Goal: Task Accomplishment & Management: Manage account settings

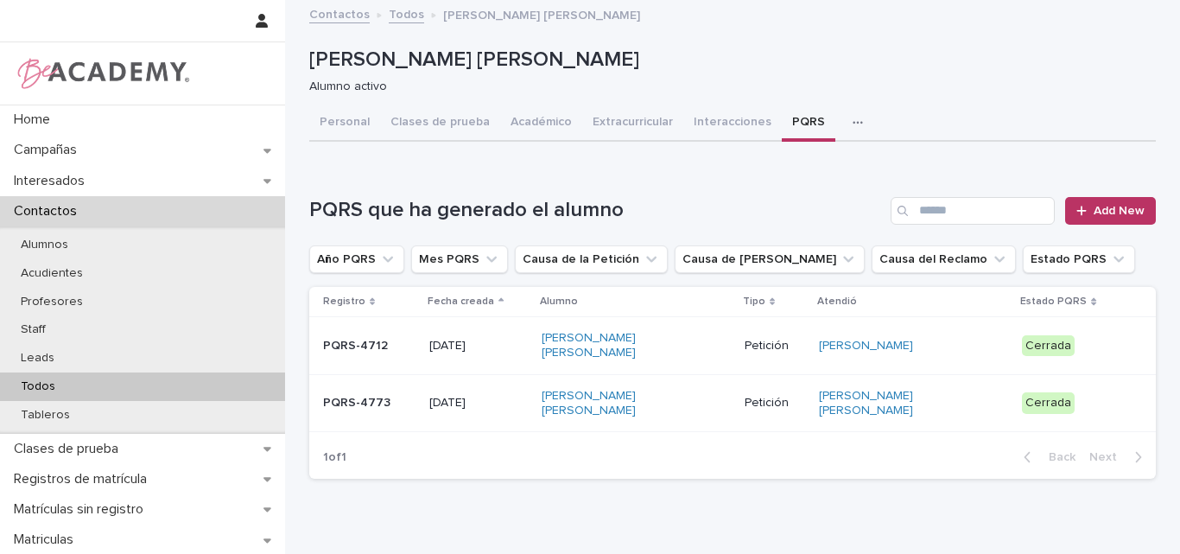
click at [36, 378] on div "Todos" at bounding box center [142, 386] width 285 height 29
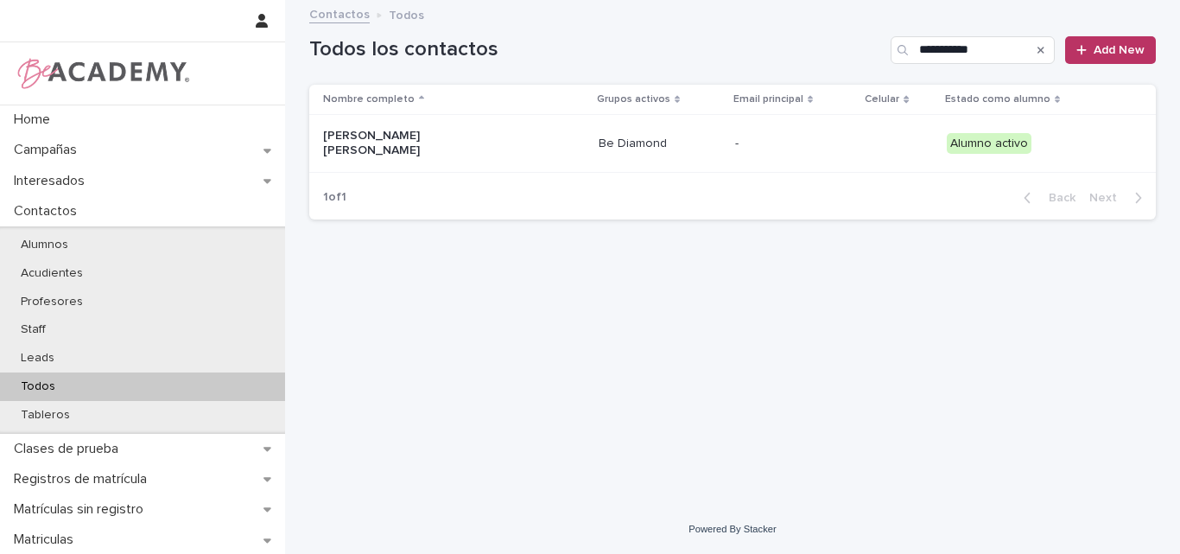
drag, startPoint x: 978, startPoint y: 48, endPoint x: 854, endPoint y: 48, distance: 124.4
click at [854, 48] on div "**********" at bounding box center [732, 50] width 847 height 28
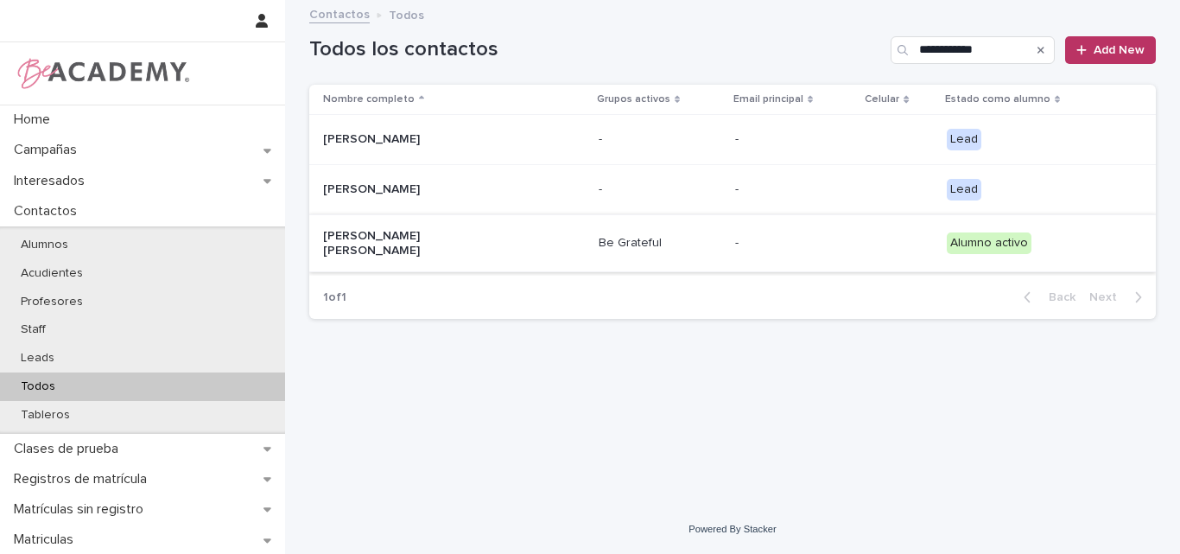
type input "**********"
click at [422, 242] on p "Miguel Salazar Rendon" at bounding box center [409, 243] width 173 height 29
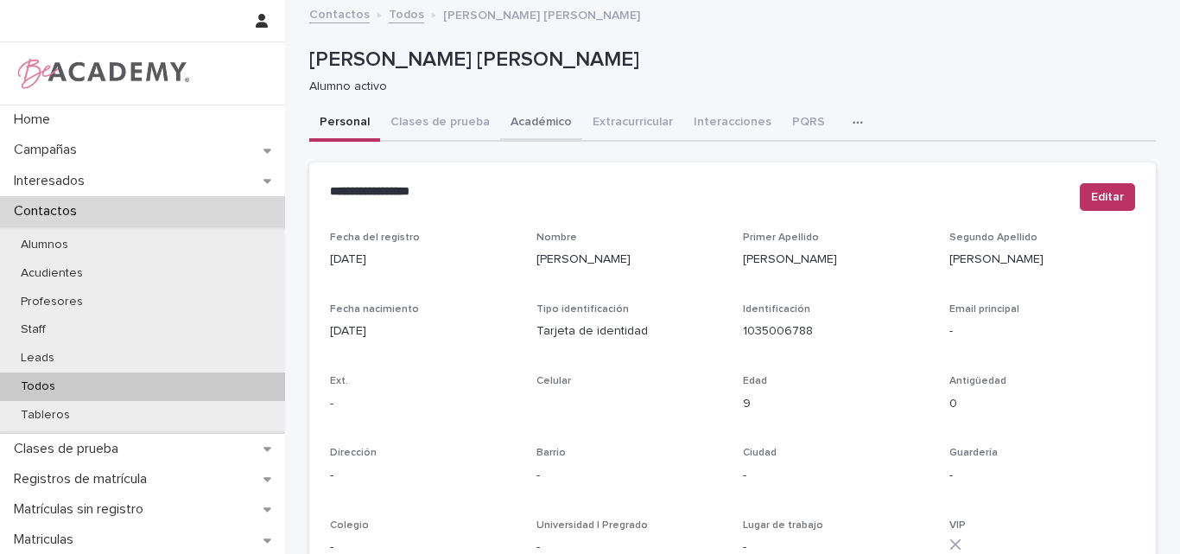
click at [503, 113] on button "Académico" at bounding box center [541, 123] width 82 height 36
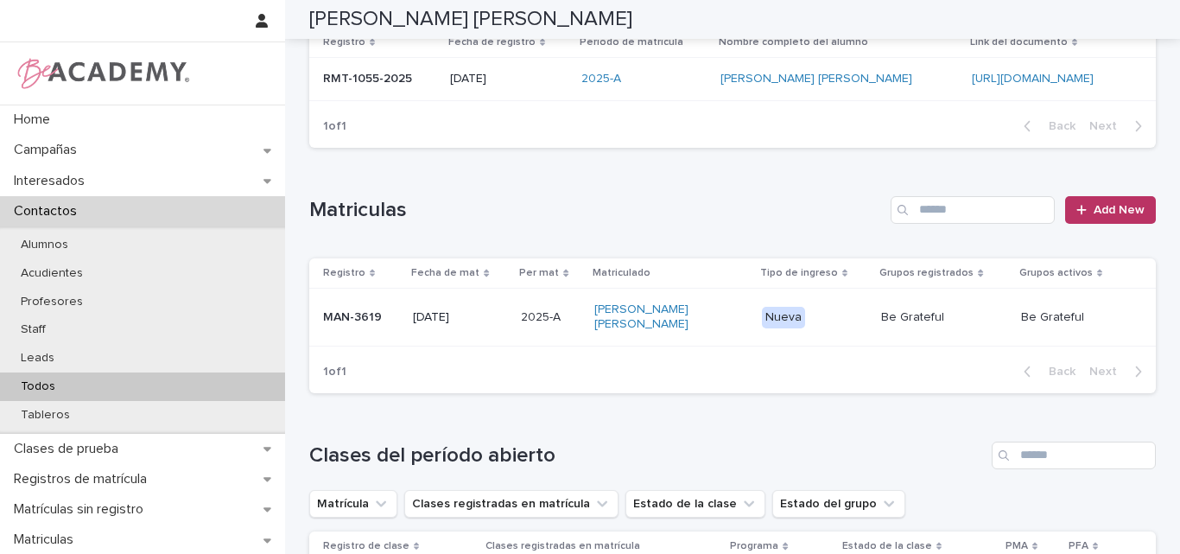
scroll to position [346, 0]
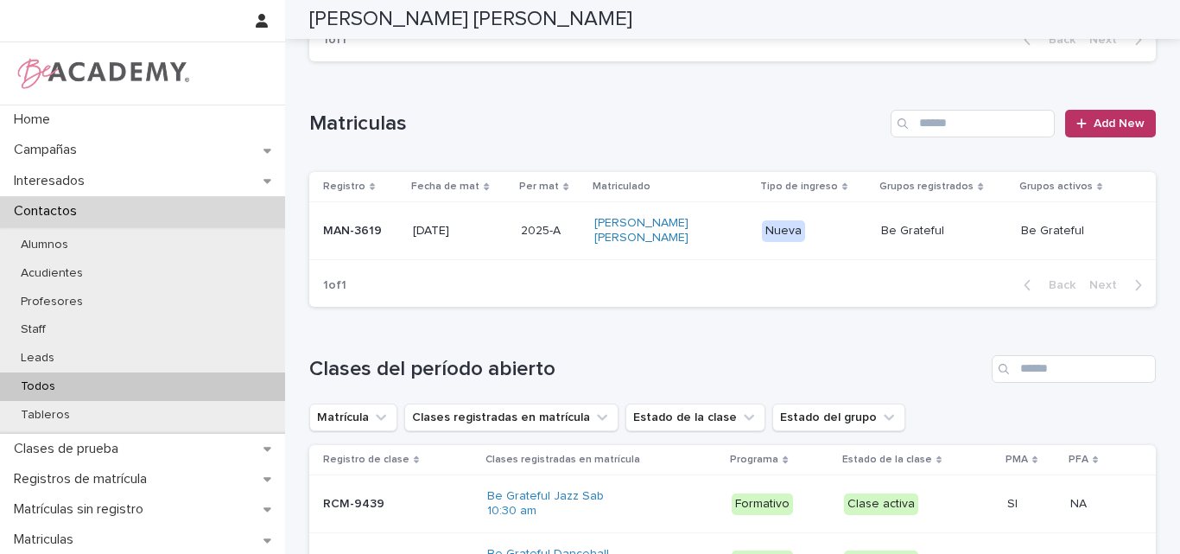
click at [329, 224] on p "MAN-3619" at bounding box center [361, 231] width 76 height 15
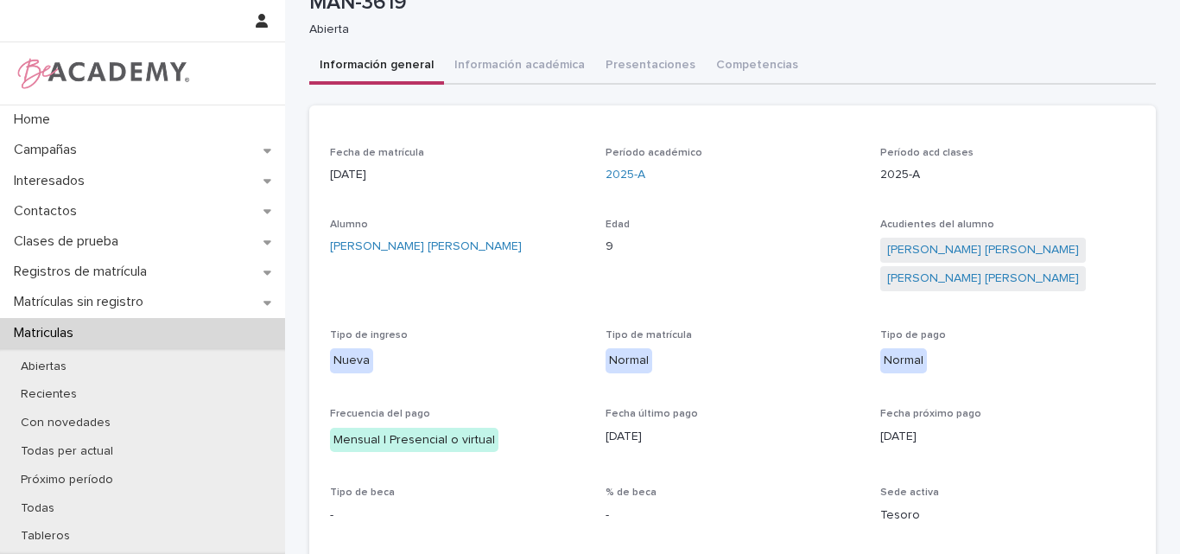
scroll to position [86, 0]
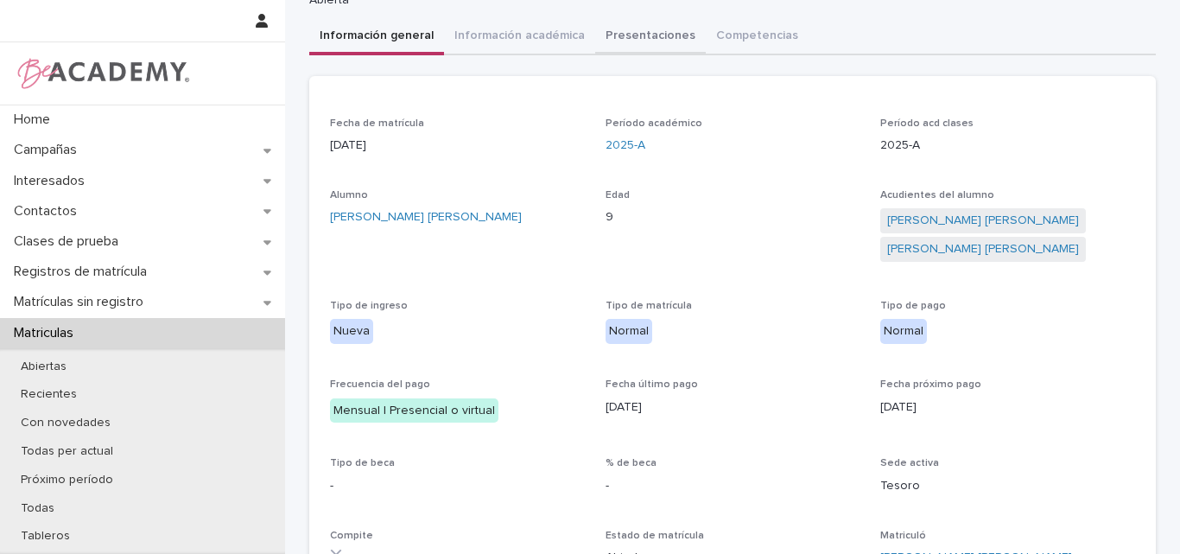
click at [627, 24] on div "**********" at bounding box center [732, 389] width 895 height 950
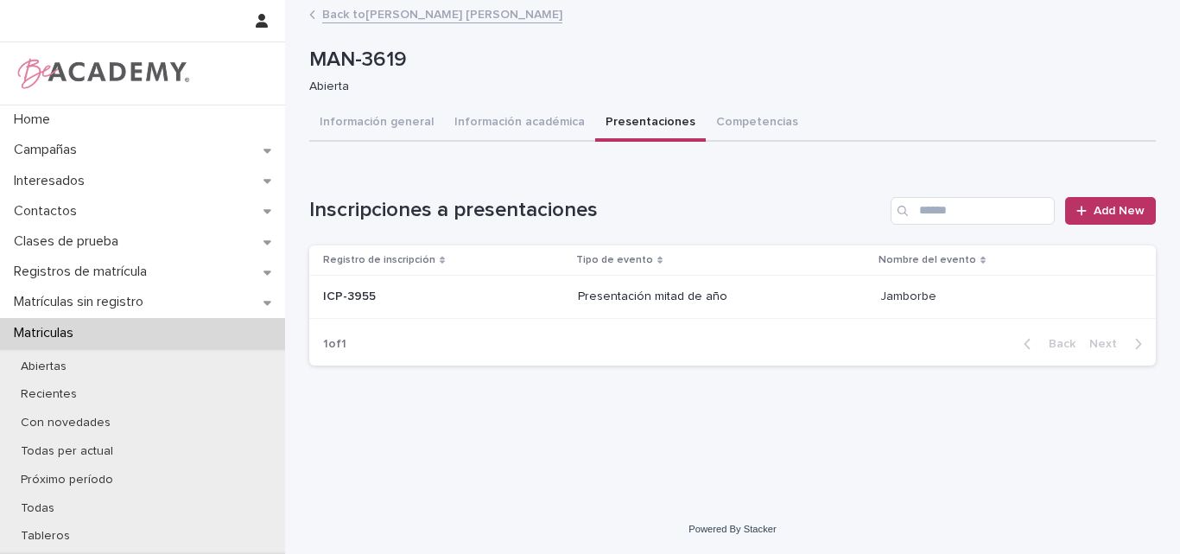
click at [676, 297] on p "Presentación mitad de año" at bounding box center [722, 296] width 288 height 15
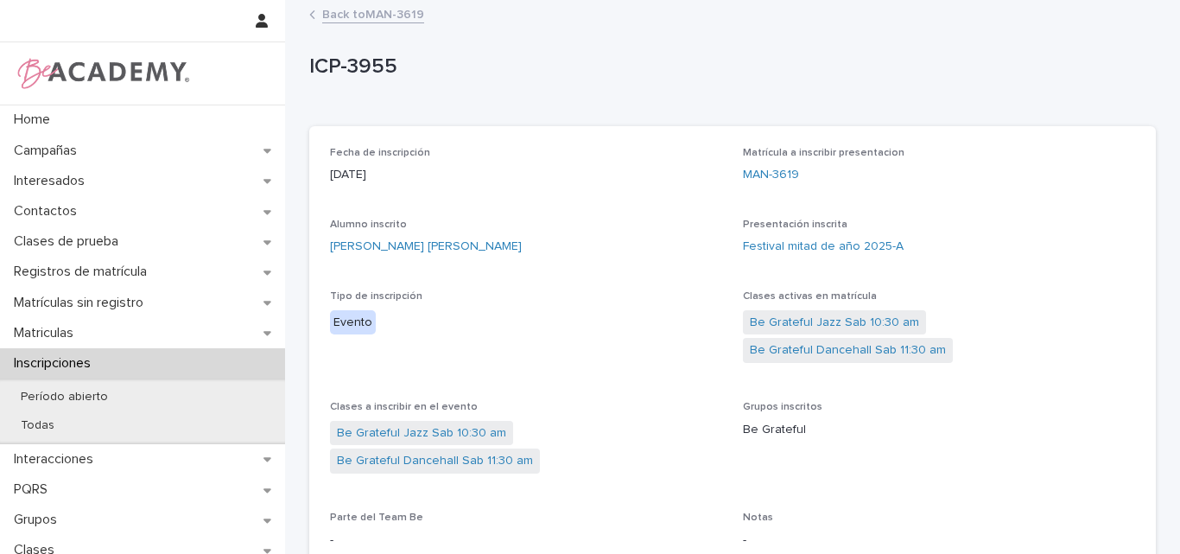
click at [370, 12] on link "Back to MAN-3619" at bounding box center [373, 13] width 102 height 20
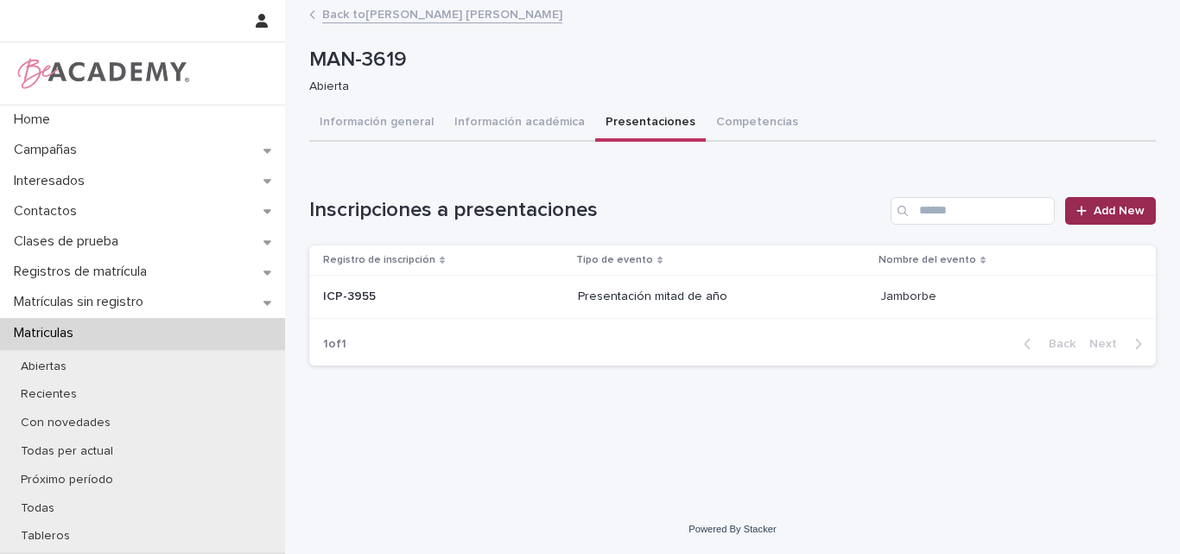
click at [1117, 206] on span "Add New" at bounding box center [1119, 211] width 51 height 12
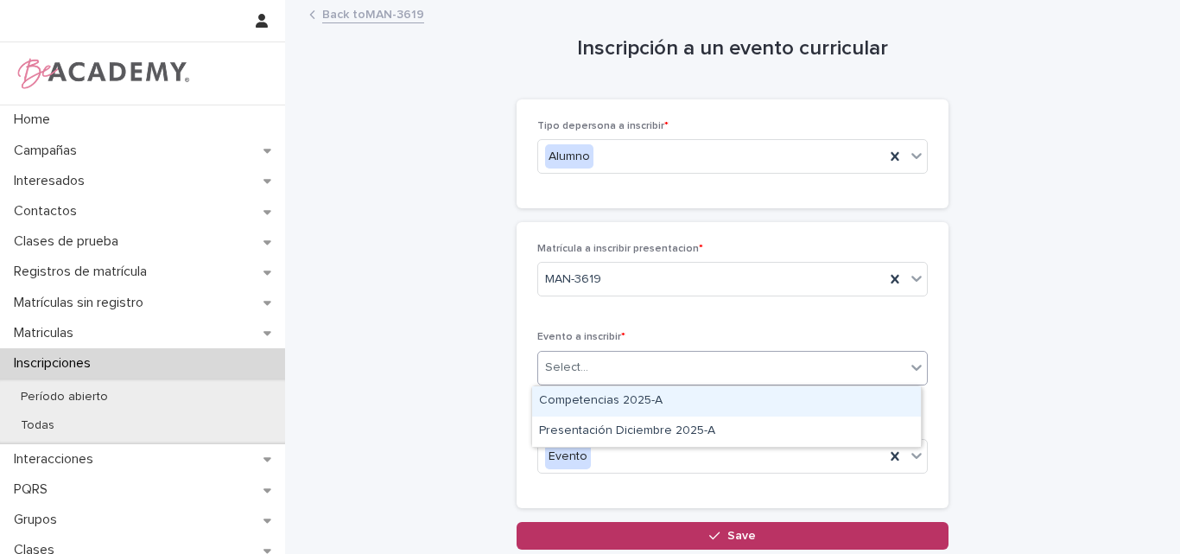
click at [594, 360] on div "Select..." at bounding box center [721, 367] width 367 height 29
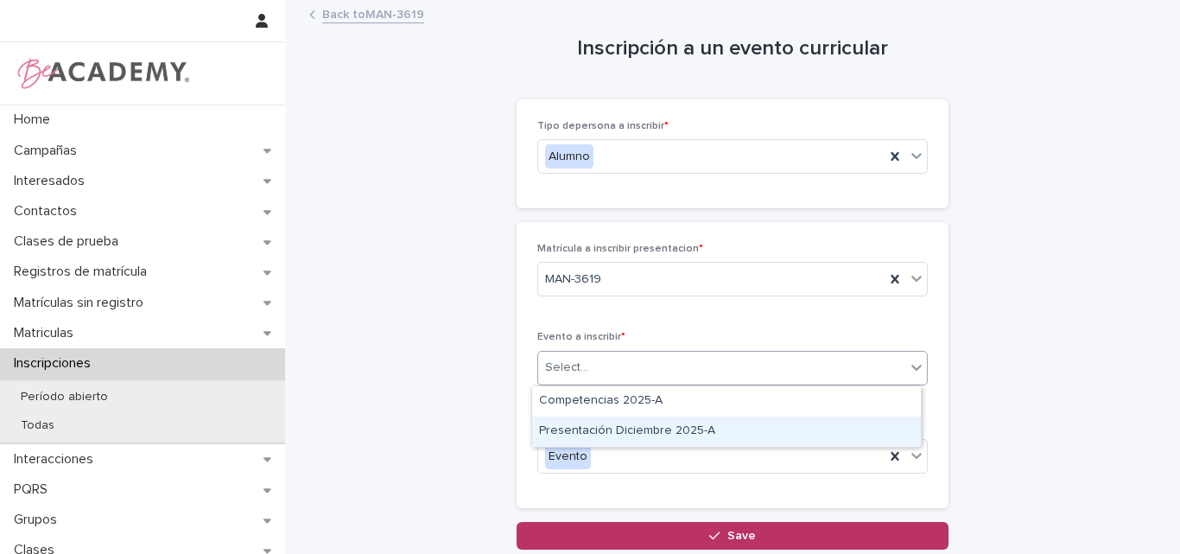
click at [604, 429] on div "Presentación Diciembre 2025-A" at bounding box center [726, 431] width 389 height 30
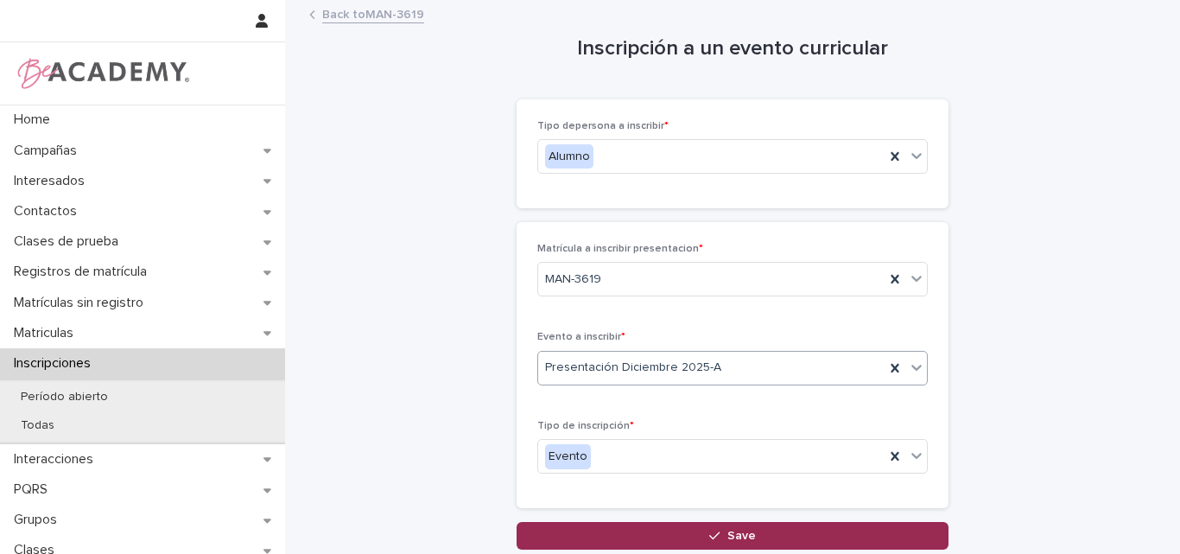
click at [739, 533] on span "Save" at bounding box center [741, 536] width 29 height 12
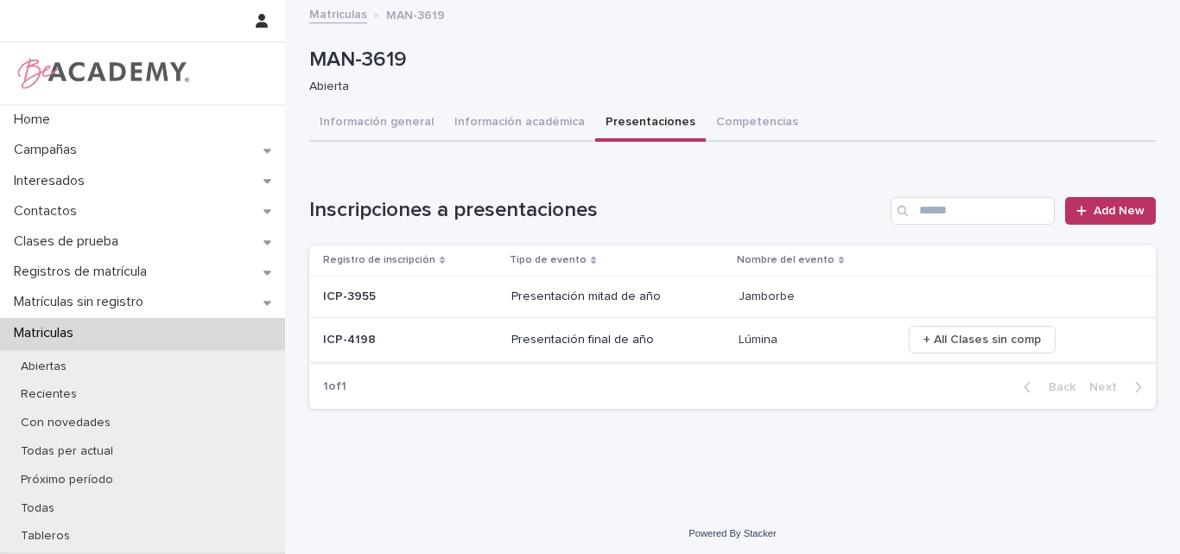
click at [950, 326] on button "+ All Clases sin comp" at bounding box center [982, 340] width 147 height 28
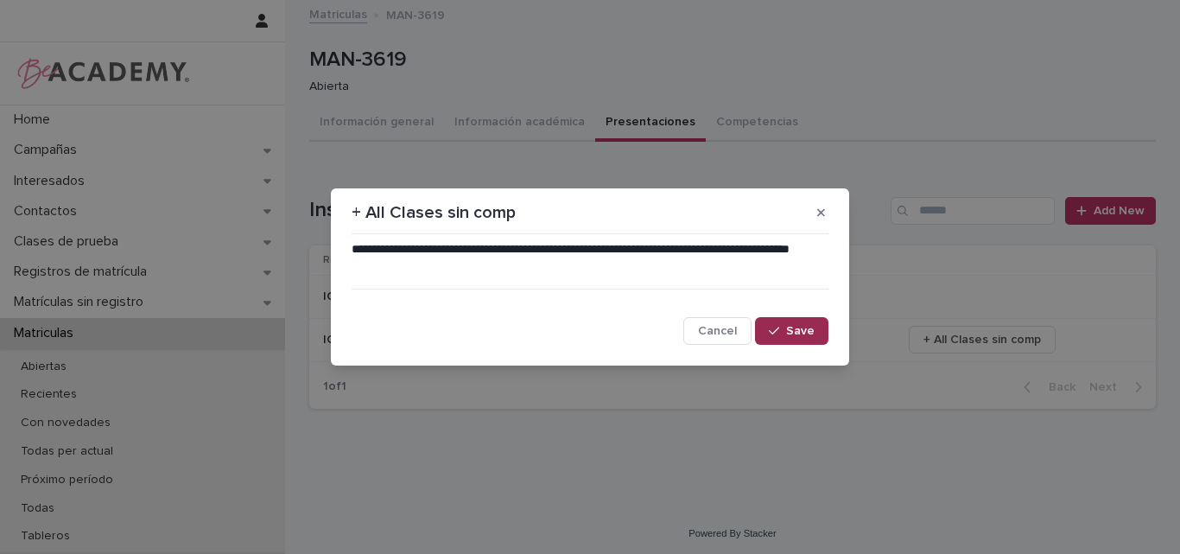
click at [779, 330] on icon "button" at bounding box center [774, 331] width 10 height 12
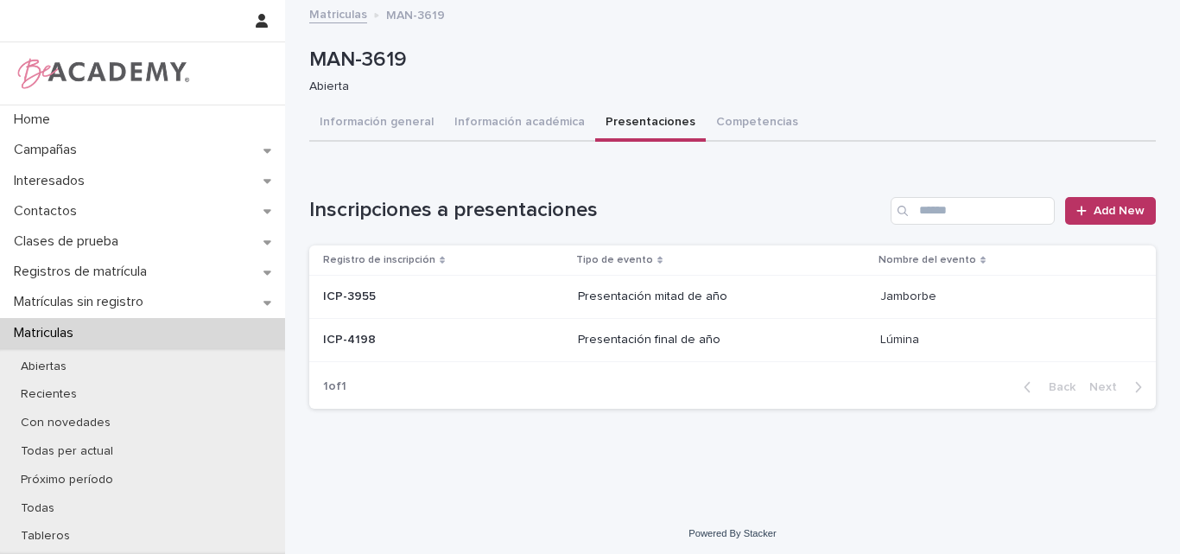
click at [340, 332] on p "ICP-4198" at bounding box center [351, 338] width 56 height 18
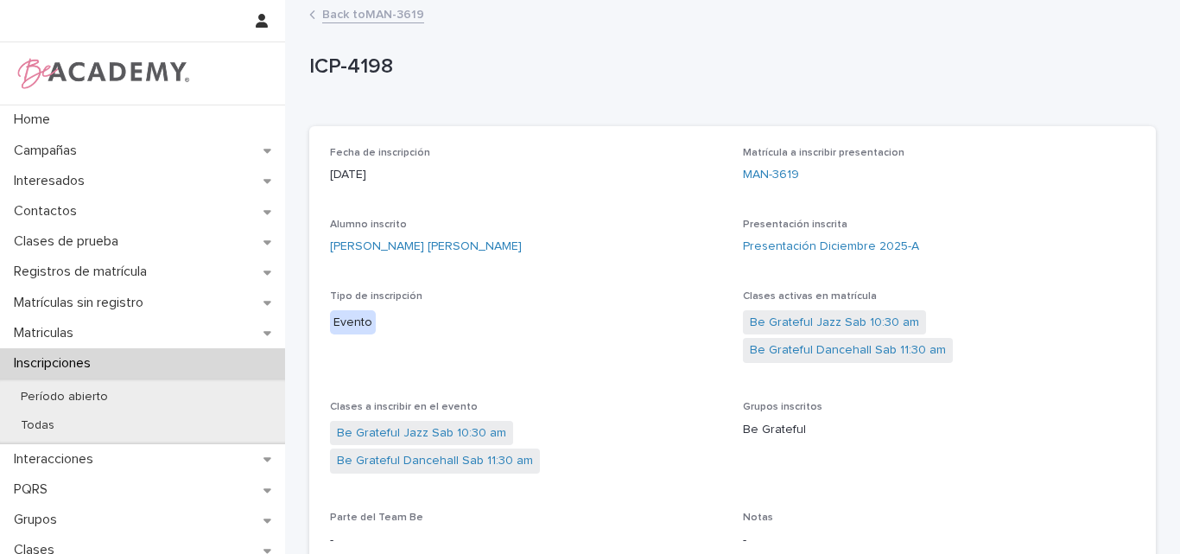
click at [351, 8] on link "Back to MAN-3619" at bounding box center [373, 13] width 102 height 20
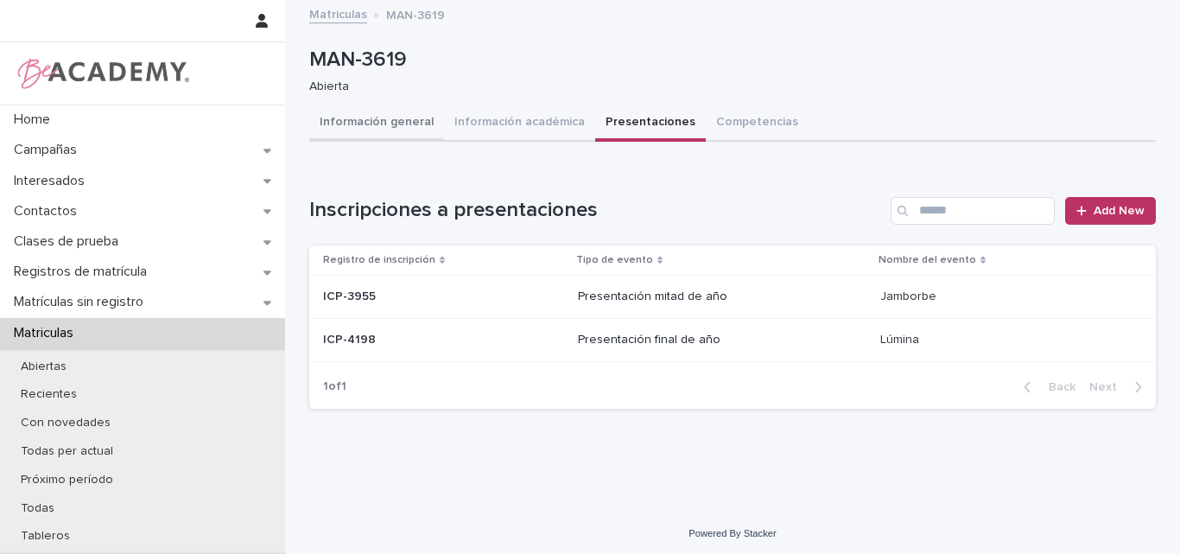
click at [365, 110] on button "Información general" at bounding box center [376, 123] width 135 height 36
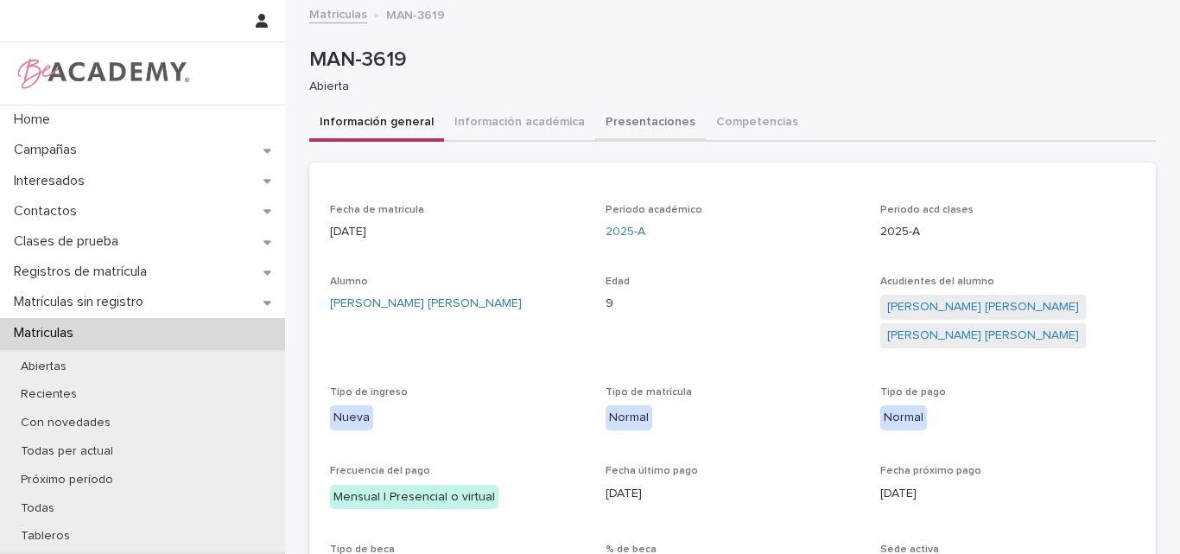
click at [622, 124] on button "Presentaciones" at bounding box center [650, 123] width 111 height 36
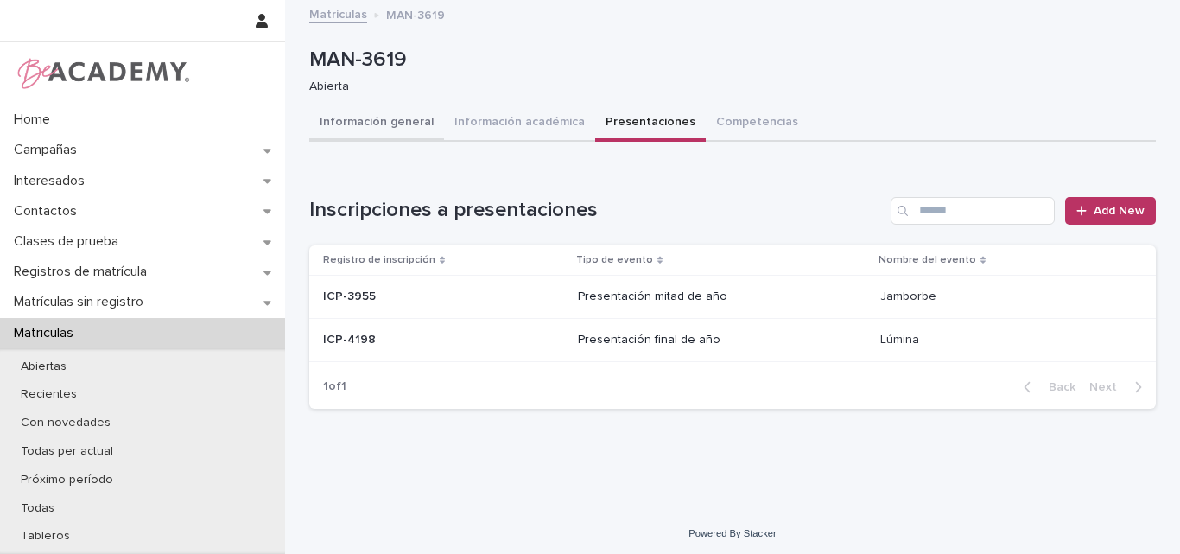
click at [396, 121] on button "Información general" at bounding box center [376, 123] width 135 height 36
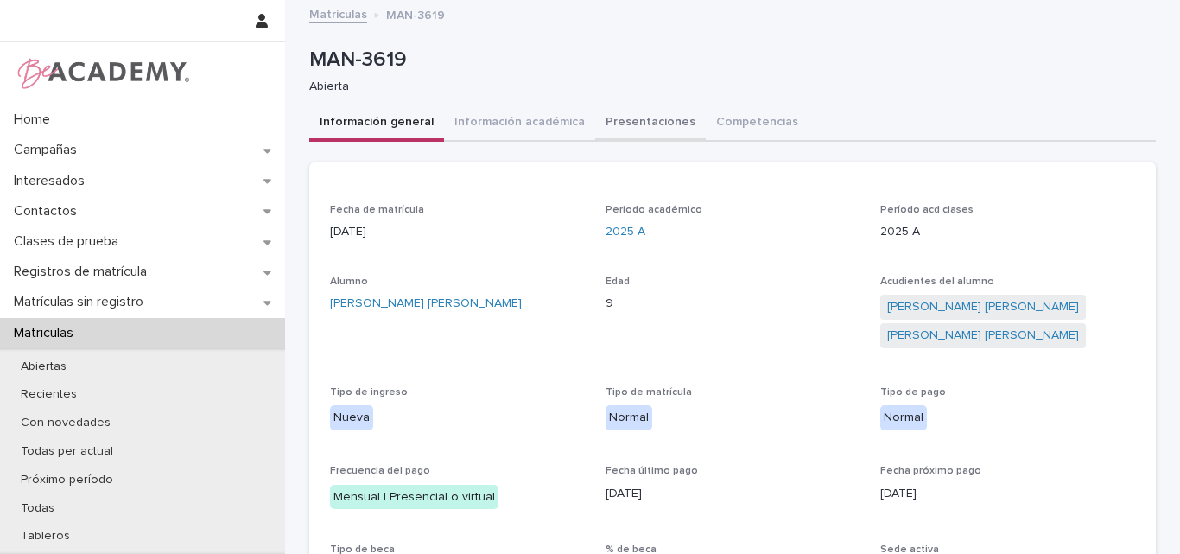
click at [635, 111] on button "Presentaciones" at bounding box center [650, 123] width 111 height 36
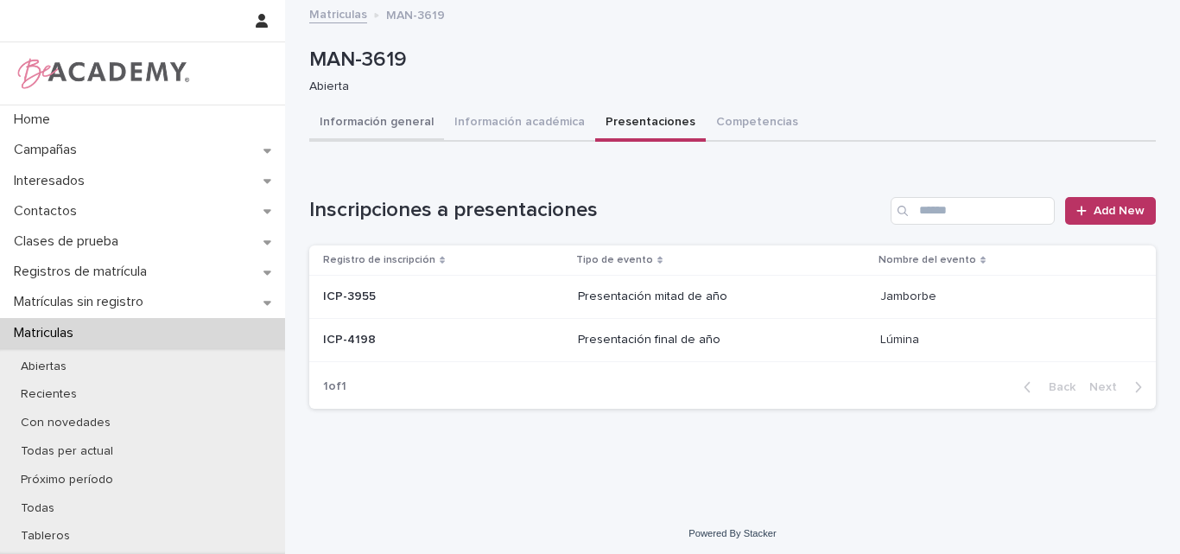
click at [392, 112] on button "Información general" at bounding box center [376, 123] width 135 height 36
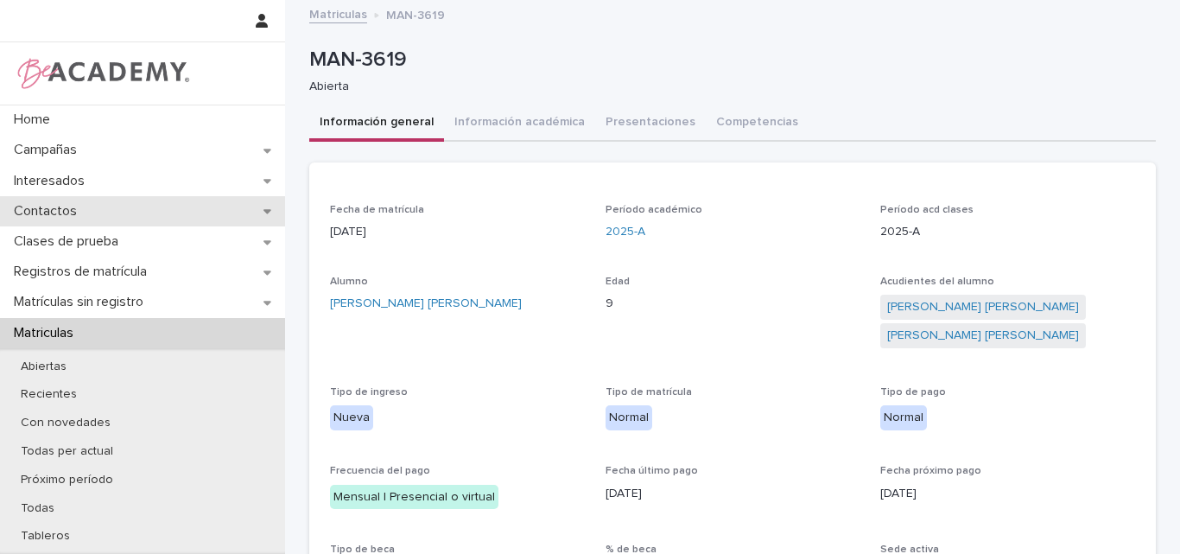
click at [82, 200] on div "Contactos" at bounding box center [142, 211] width 285 height 30
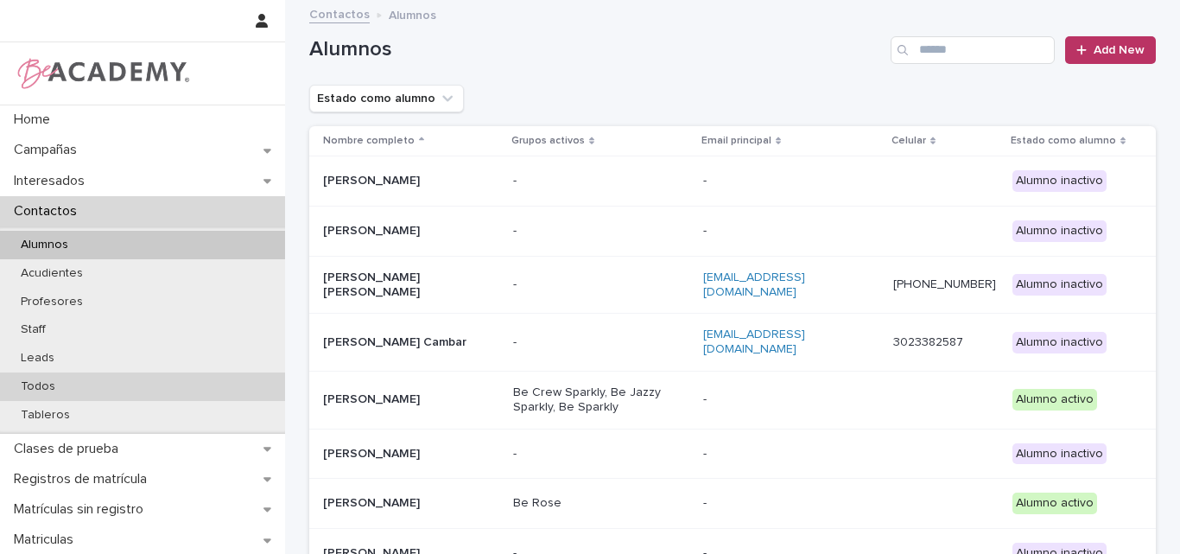
click at [41, 385] on p "Todos" at bounding box center [38, 386] width 62 height 15
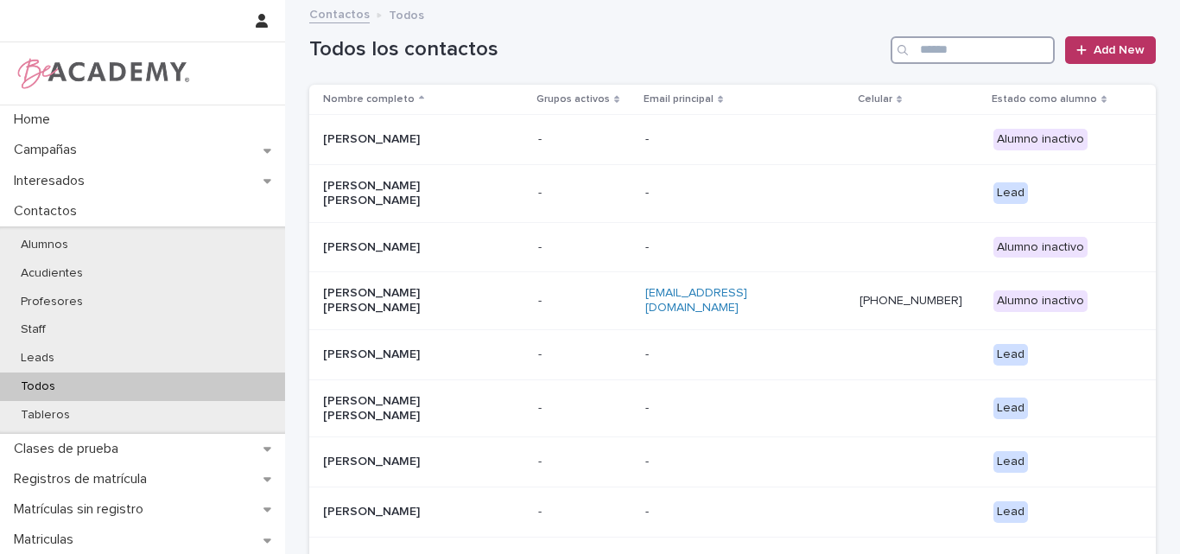
click at [965, 51] on input "Search" at bounding box center [973, 50] width 164 height 28
paste input "**********"
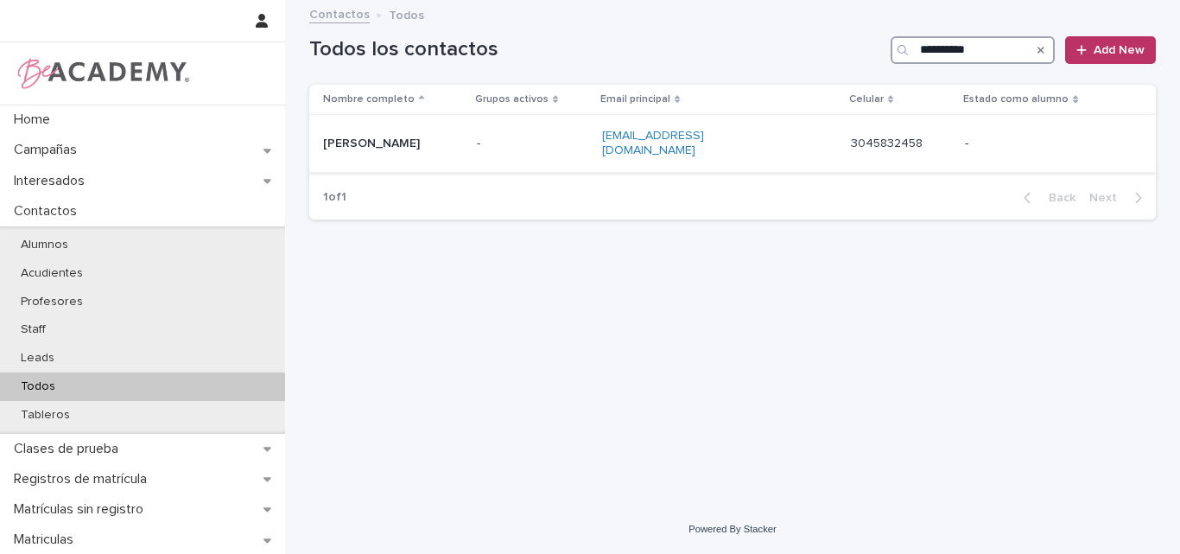
type input "**********"
click at [391, 137] on p "[PERSON_NAME]" at bounding box center [393, 144] width 140 height 15
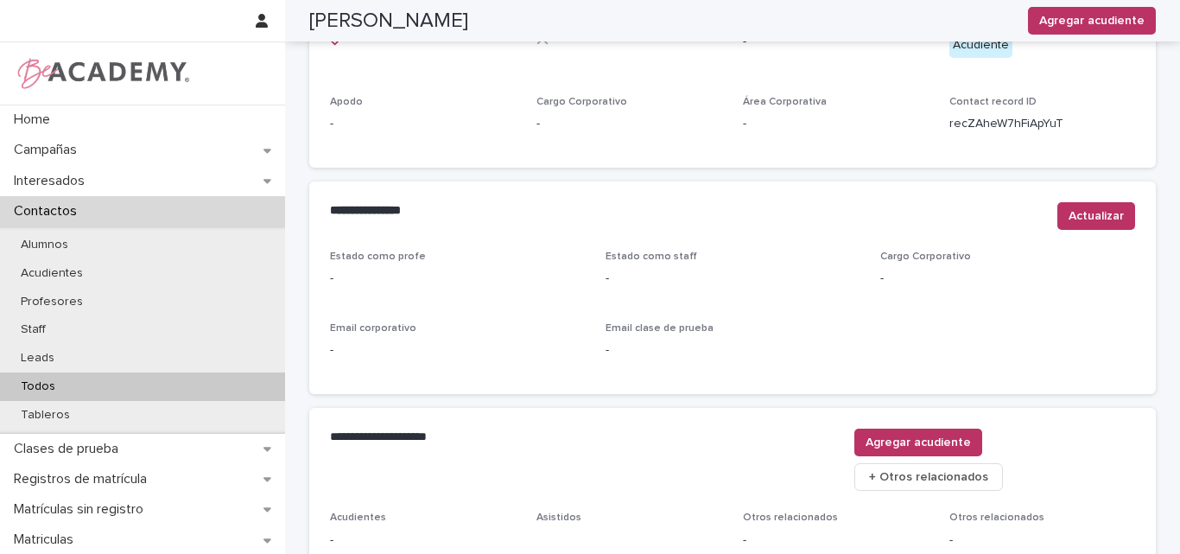
scroll to position [721, 0]
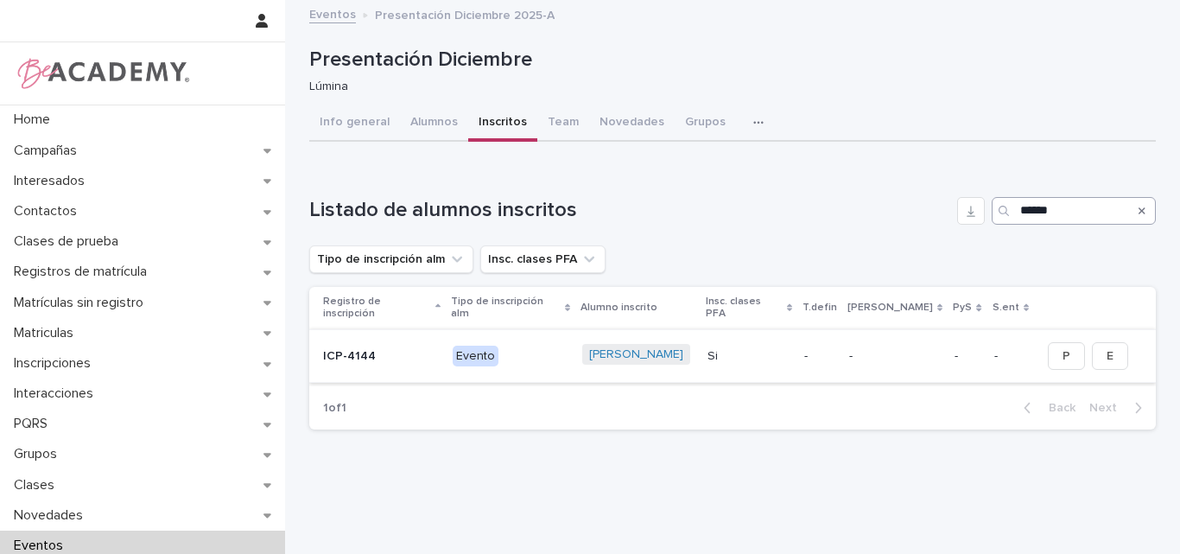
click at [1065, 211] on input "******" at bounding box center [1074, 211] width 164 height 28
type input "*"
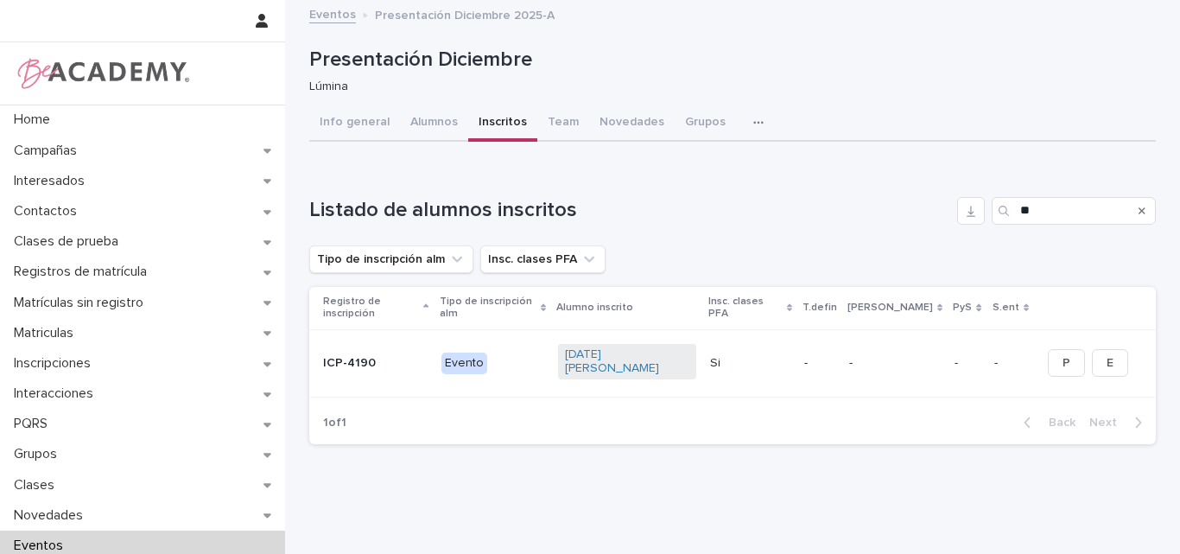
type input "*"
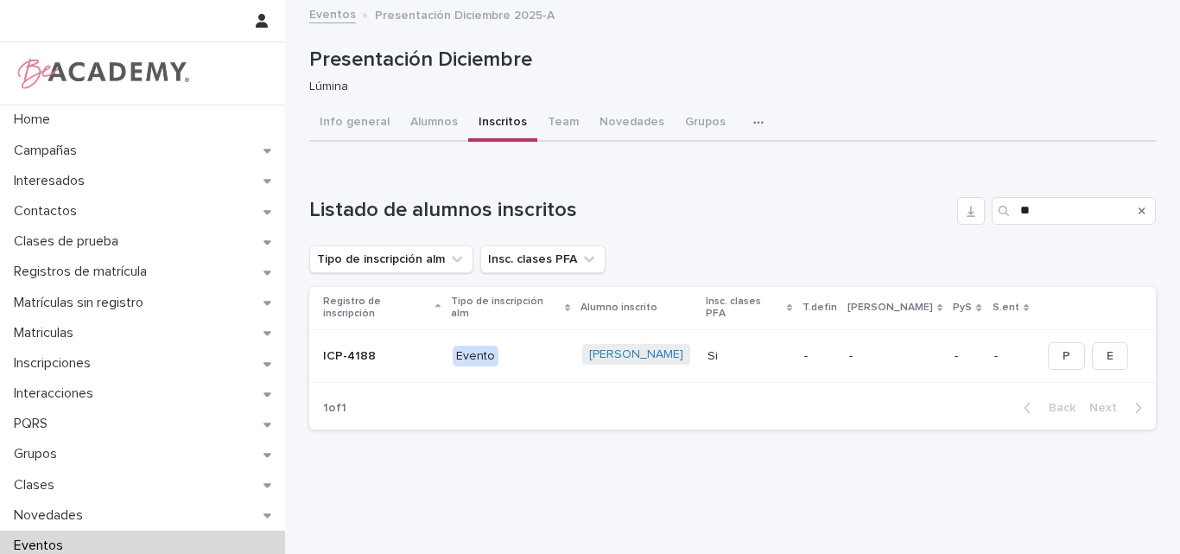
type input "*"
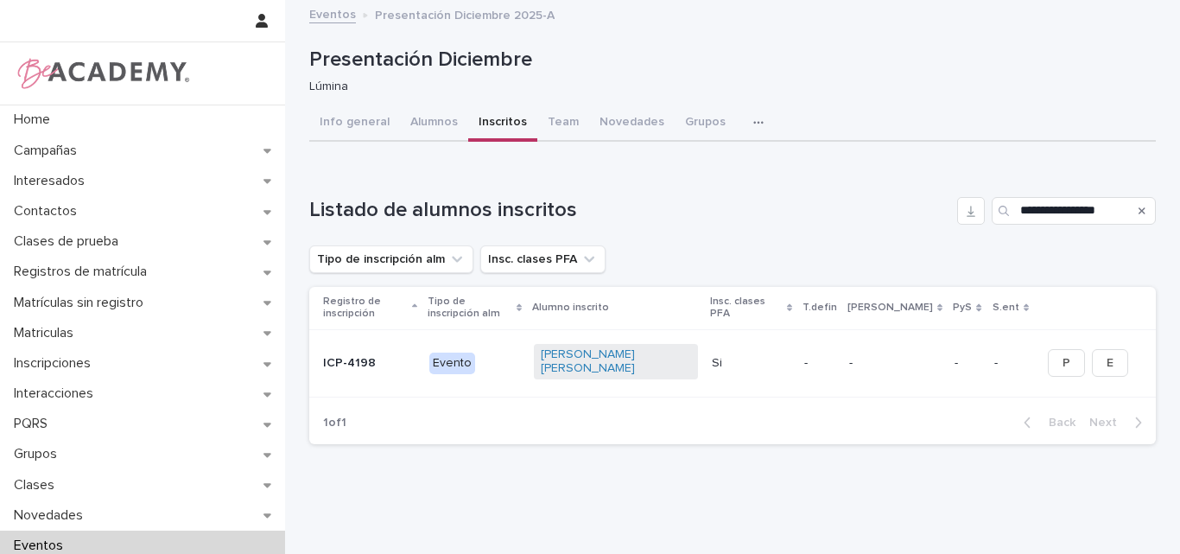
drag, startPoint x: 1110, startPoint y: 209, endPoint x: 988, endPoint y: 213, distance: 122.7
click at [992, 212] on div "**********" at bounding box center [1074, 211] width 164 height 28
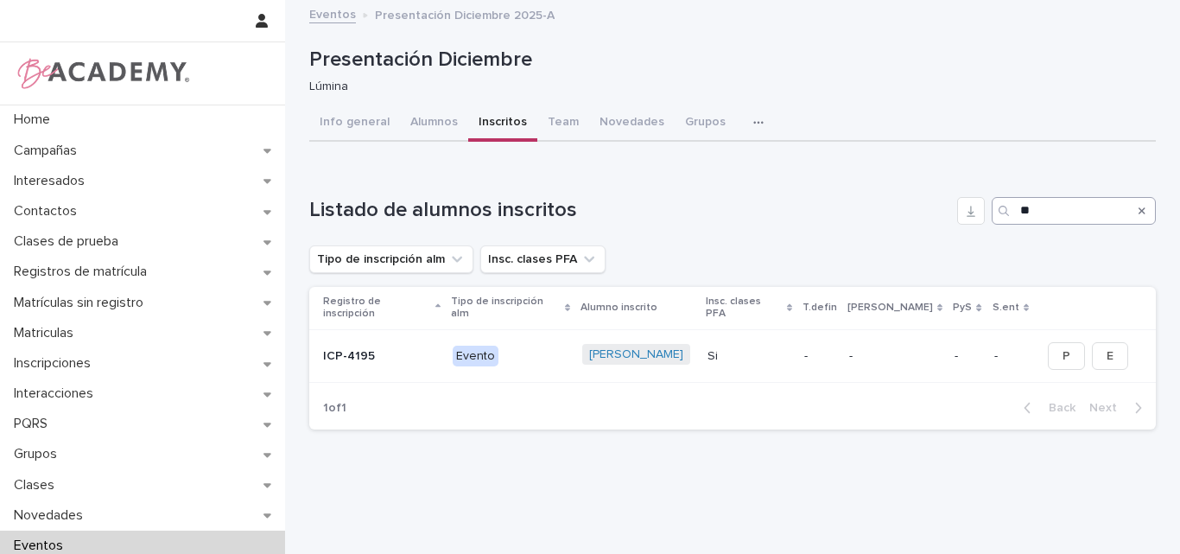
type input "*"
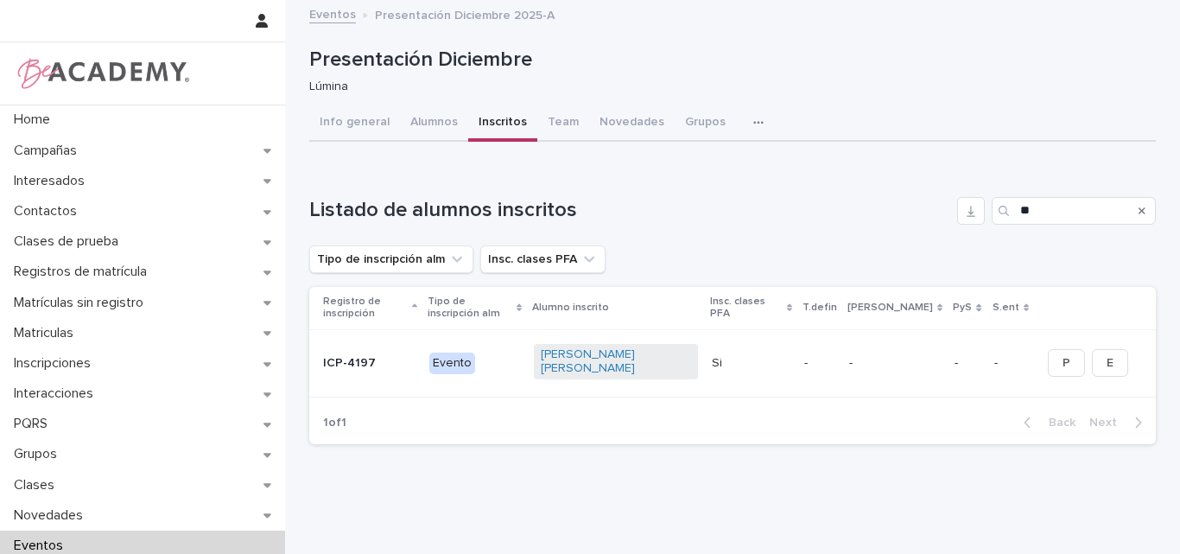
type input "*"
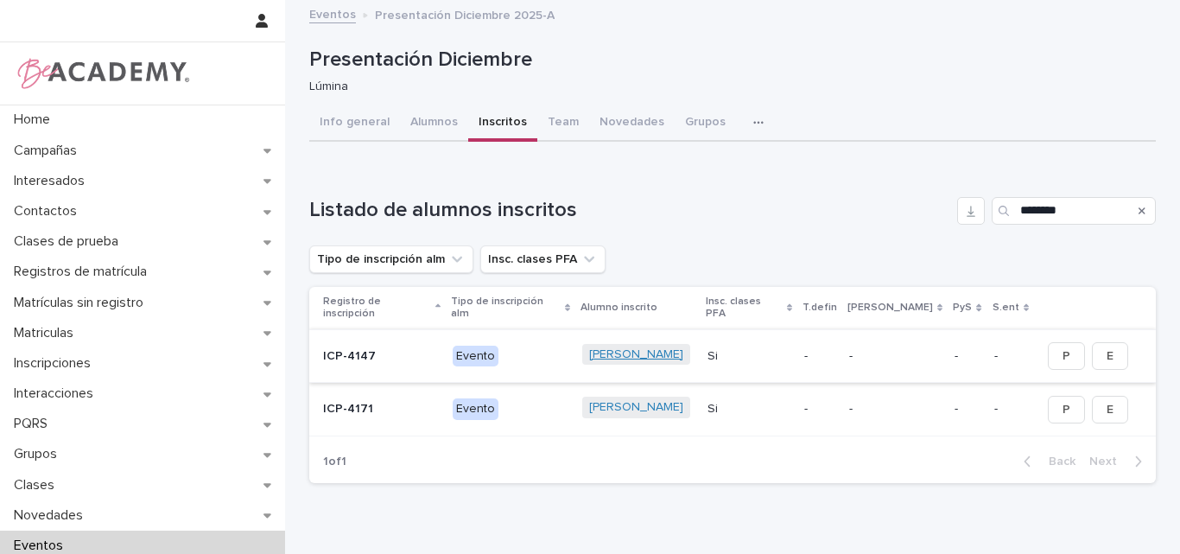
type input "*******"
click at [619, 347] on link "Martina Marin Jimenez" at bounding box center [636, 354] width 94 height 15
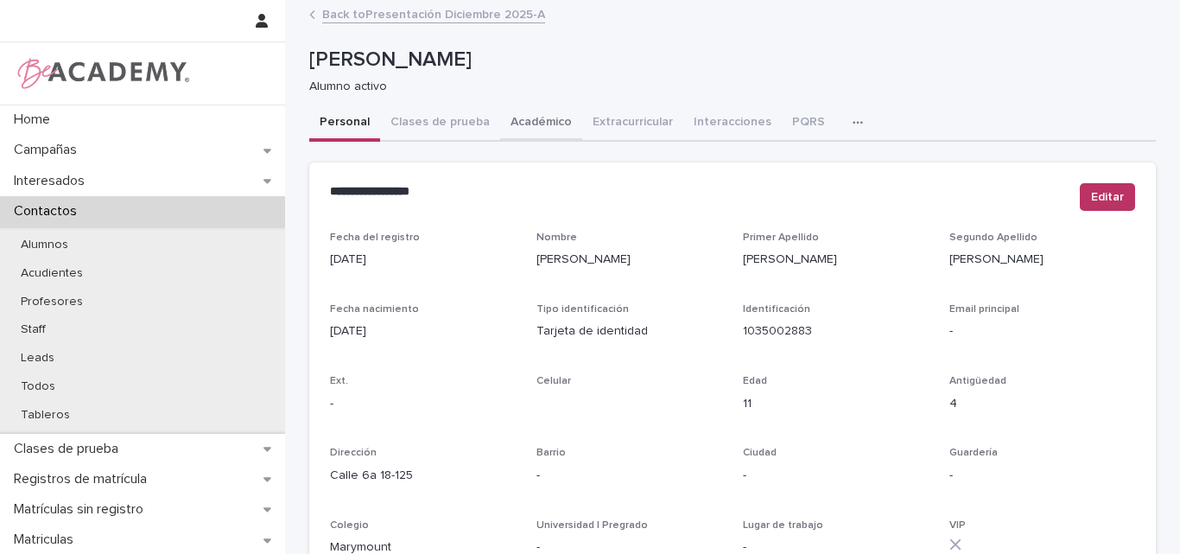
click at [525, 118] on button "Académico" at bounding box center [541, 123] width 82 height 36
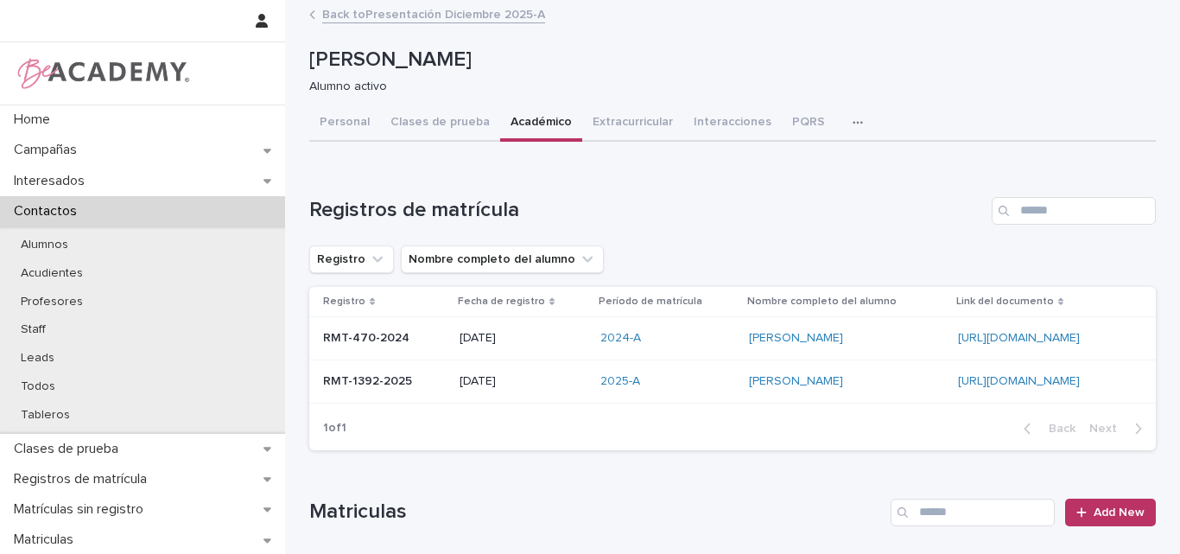
click at [358, 8] on link "Back to Presentación Diciembre 2025-A" at bounding box center [433, 13] width 223 height 20
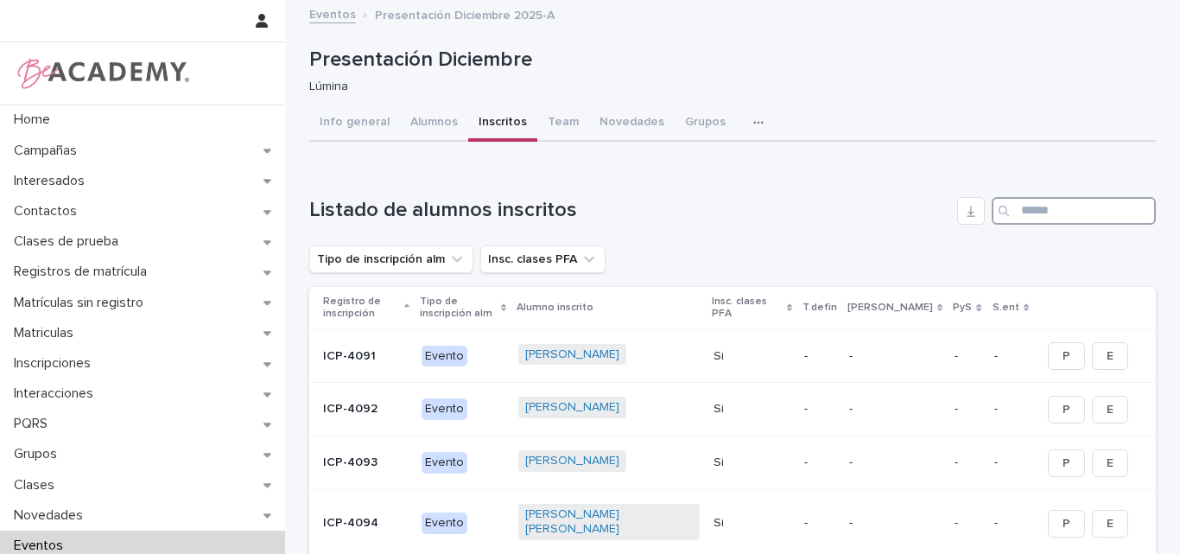
click at [1041, 212] on input "Search" at bounding box center [1074, 211] width 164 height 28
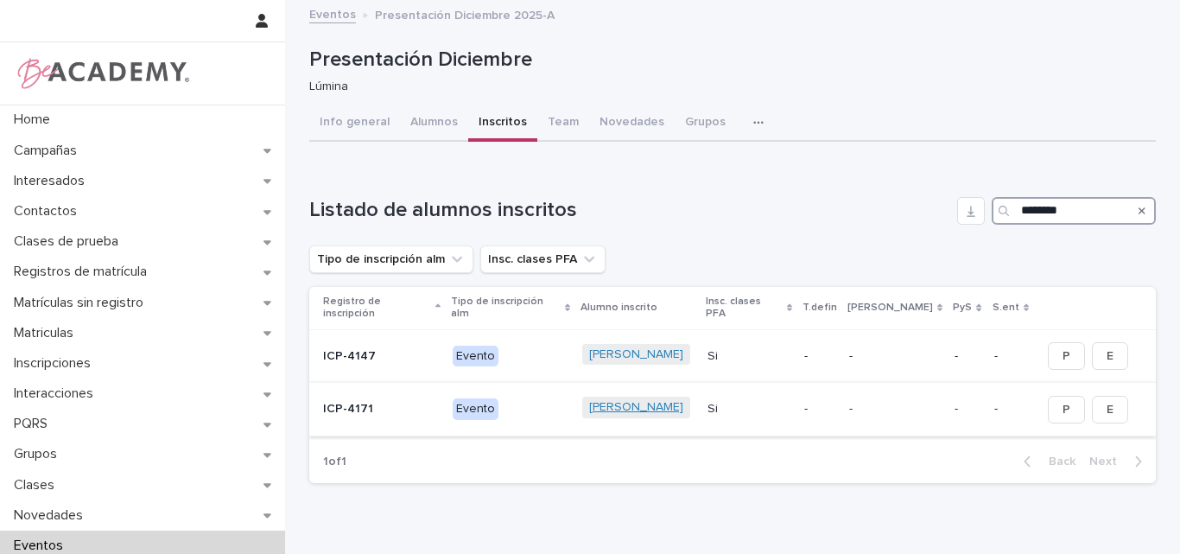
type input "*******"
click at [662, 400] on link "Martina Guerrero Robledo" at bounding box center [636, 407] width 94 height 15
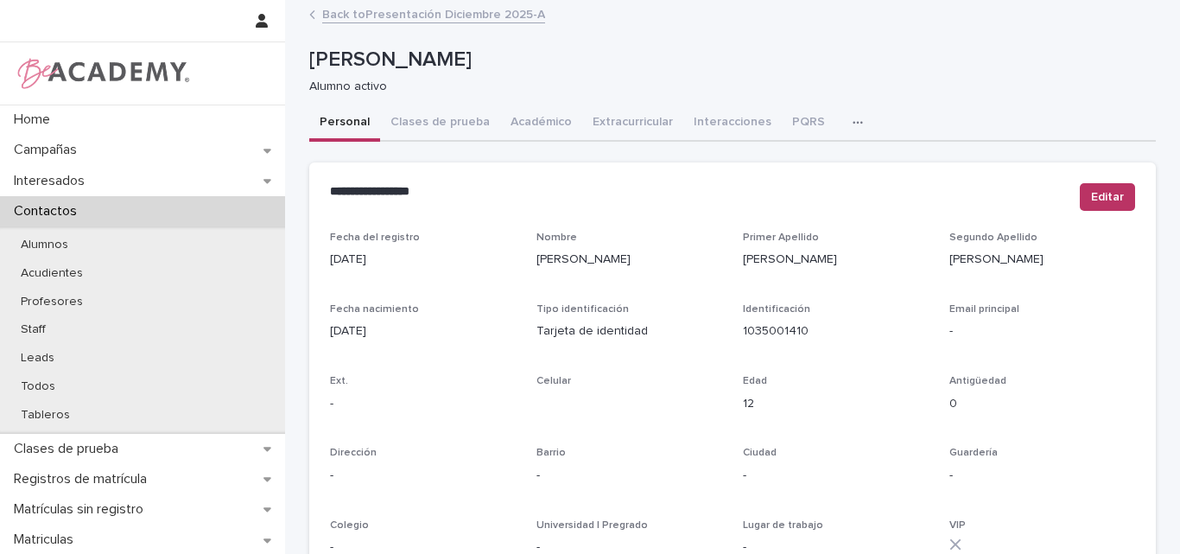
click at [408, 13] on link "Back to Presentación Diciembre 2025-A" at bounding box center [433, 13] width 223 height 20
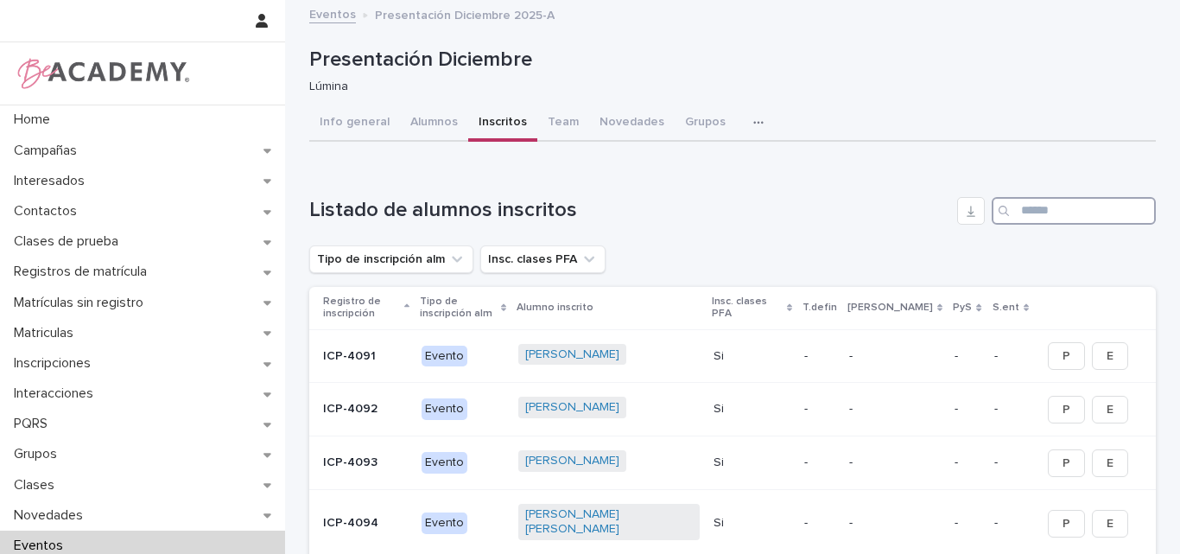
drag, startPoint x: 1036, startPoint y: 210, endPoint x: 1036, endPoint y: 253, distance: 43.2
click at [1036, 214] on input "Search" at bounding box center [1074, 211] width 164 height 28
click at [1074, 212] on input "Search" at bounding box center [1074, 211] width 164 height 28
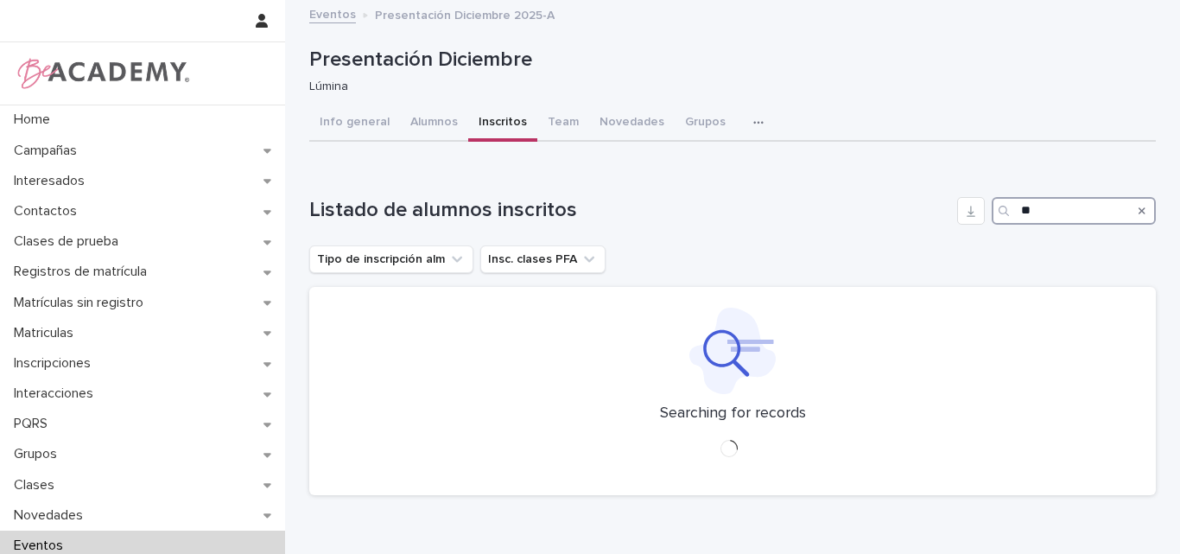
type input "*"
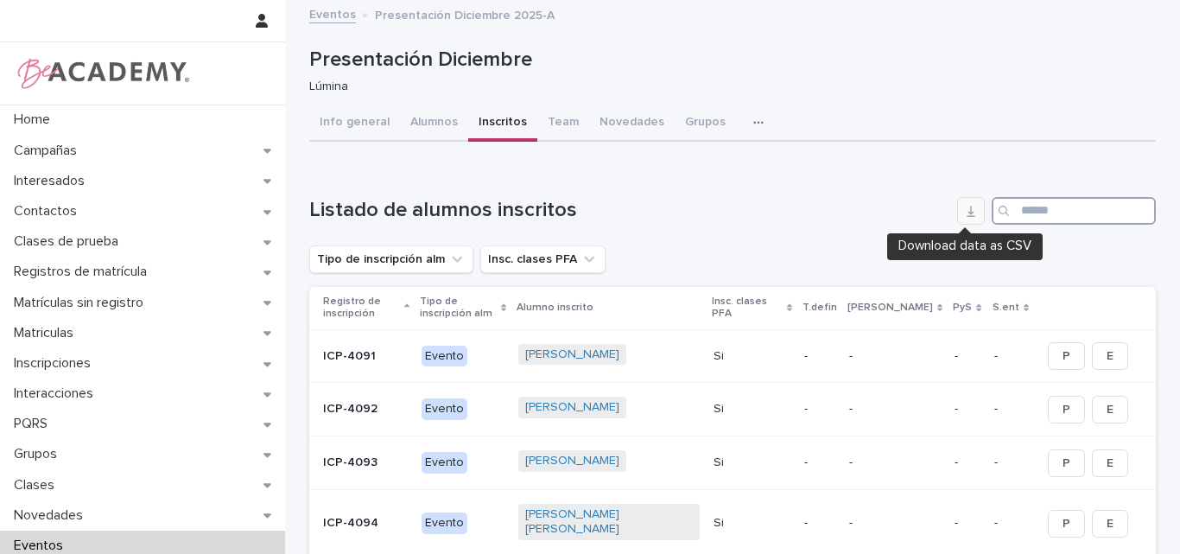
type input "*"
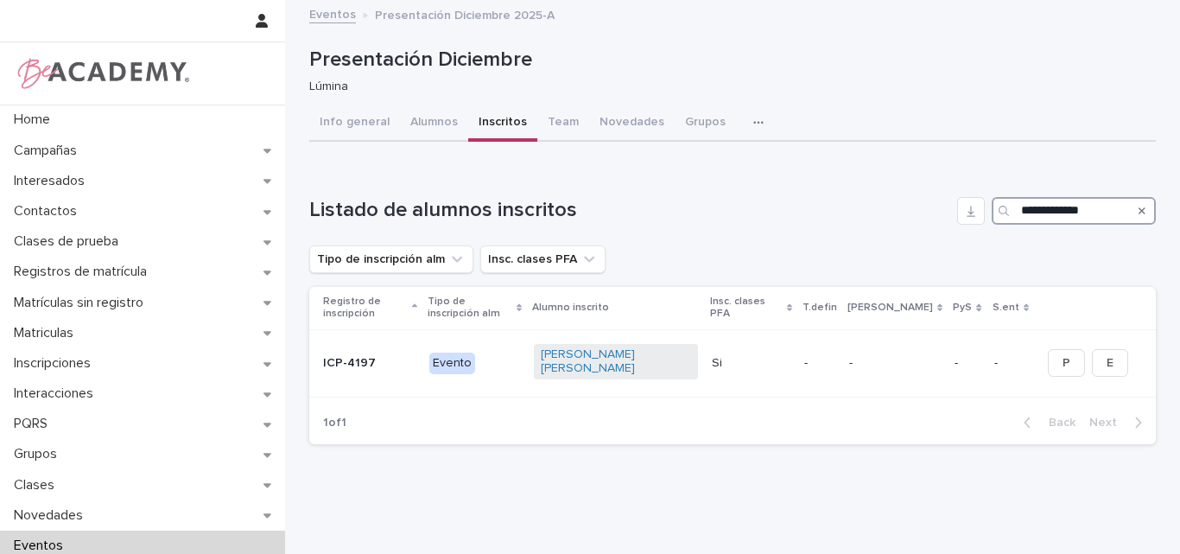
drag, startPoint x: 1097, startPoint y: 206, endPoint x: 968, endPoint y: 230, distance: 131.7
click at [968, 230] on div "**********" at bounding box center [732, 320] width 847 height 247
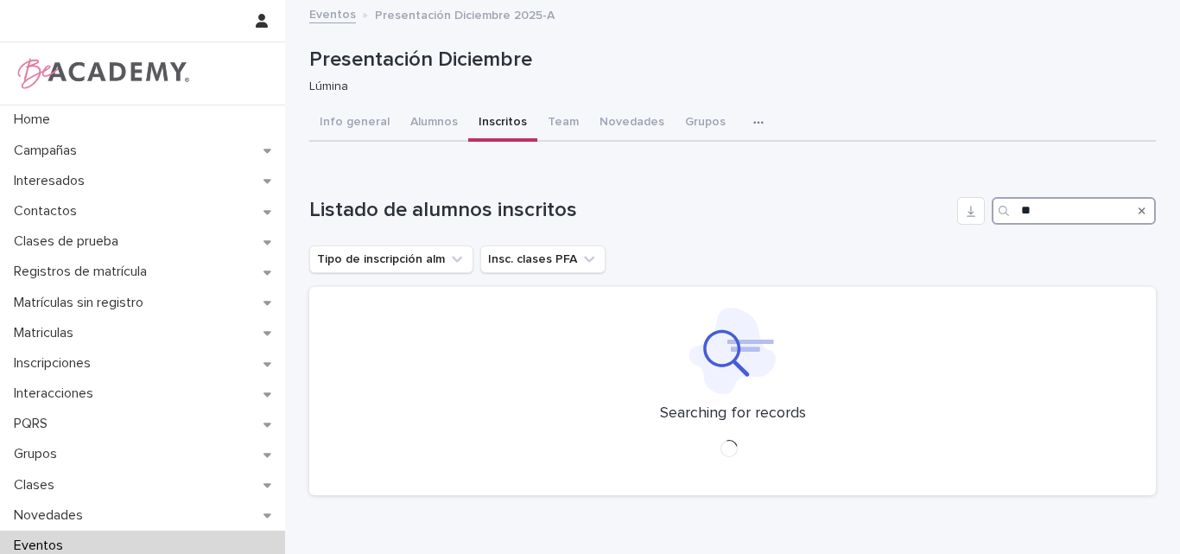
type input "*"
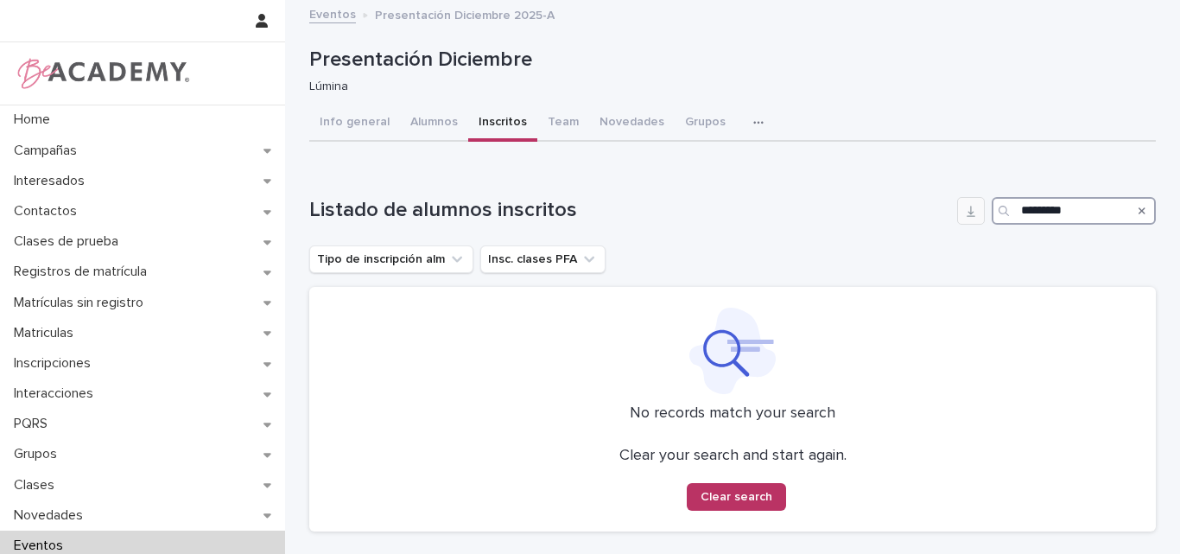
drag, startPoint x: 1089, startPoint y: 213, endPoint x: 957, endPoint y: 213, distance: 132.2
click at [957, 213] on div "Listado de alumnos inscritos ********" at bounding box center [732, 211] width 847 height 28
type input "******"
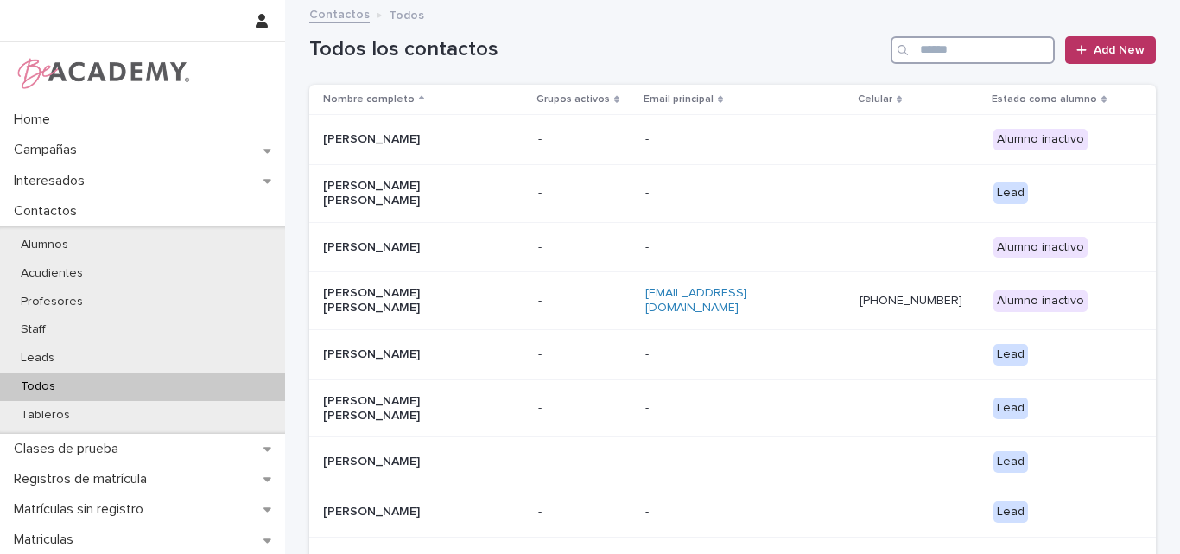
click at [944, 51] on input "Search" at bounding box center [973, 50] width 164 height 28
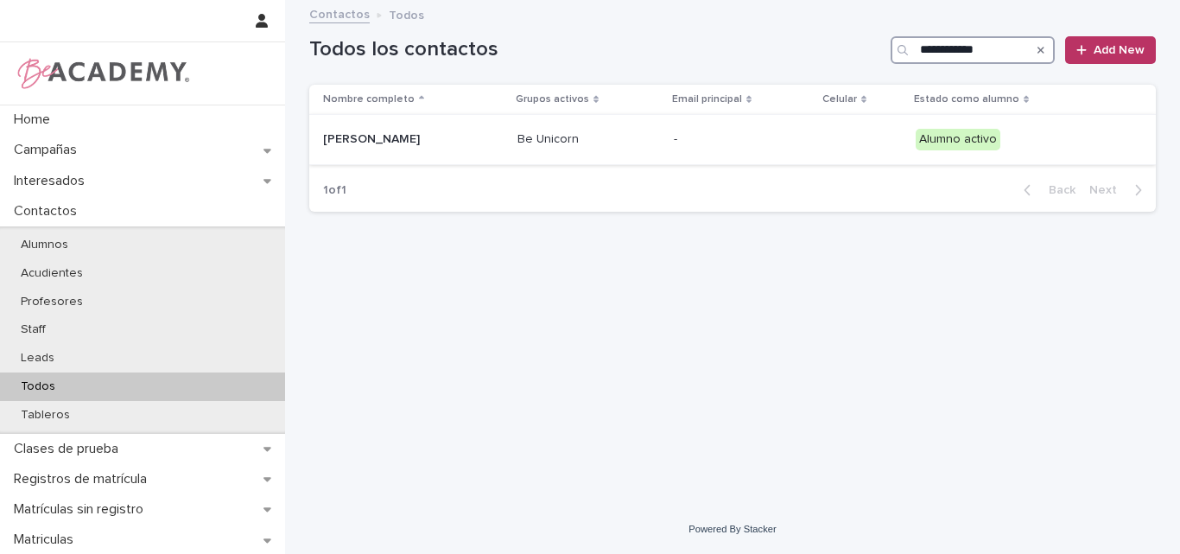
type input "**********"
click at [397, 145] on p "Sabina Calderon Loaiza" at bounding box center [409, 139] width 173 height 15
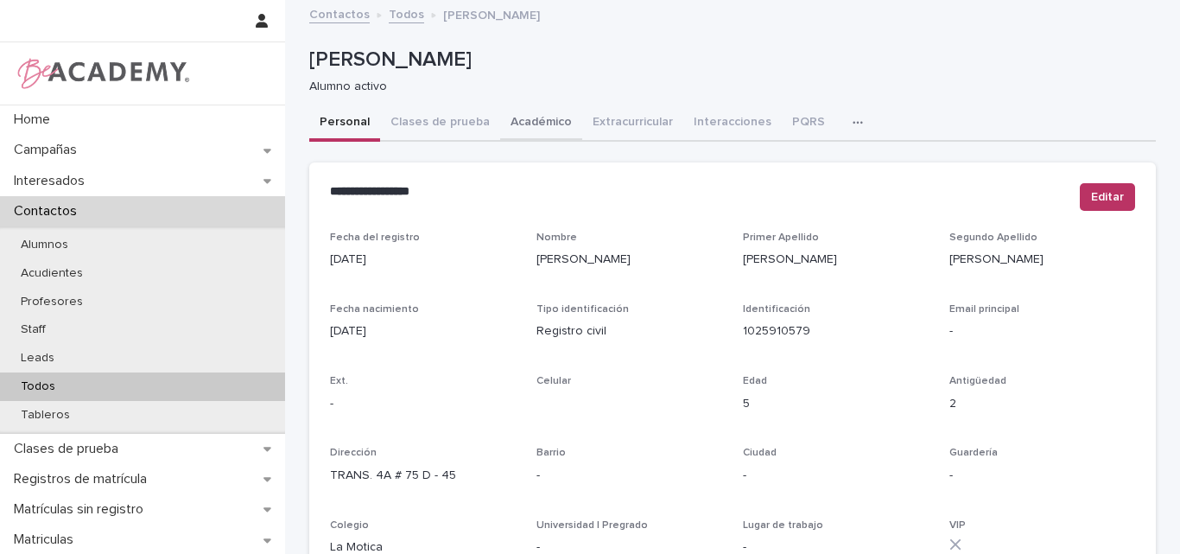
click at [530, 120] on button "Académico" at bounding box center [541, 123] width 82 height 36
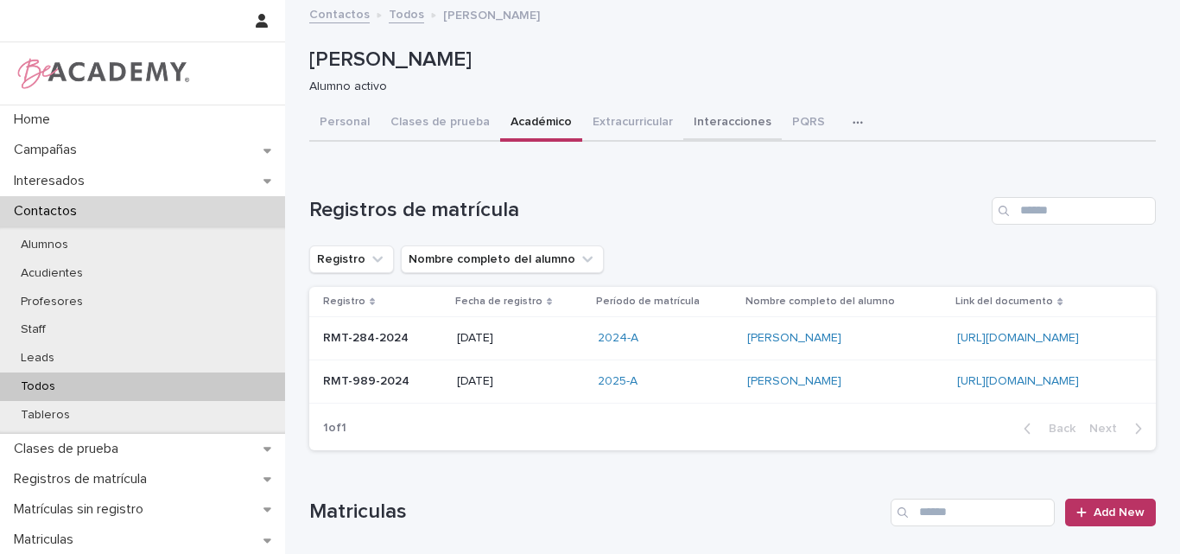
click at [739, 116] on button "Interacciones" at bounding box center [732, 123] width 98 height 36
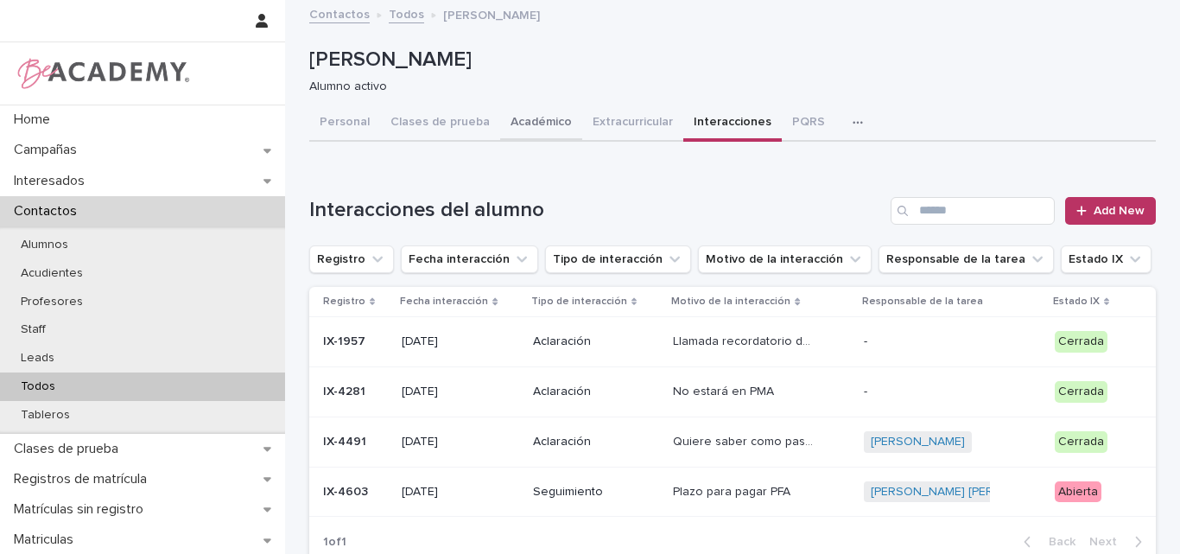
click at [527, 119] on button "Académico" at bounding box center [541, 123] width 82 height 36
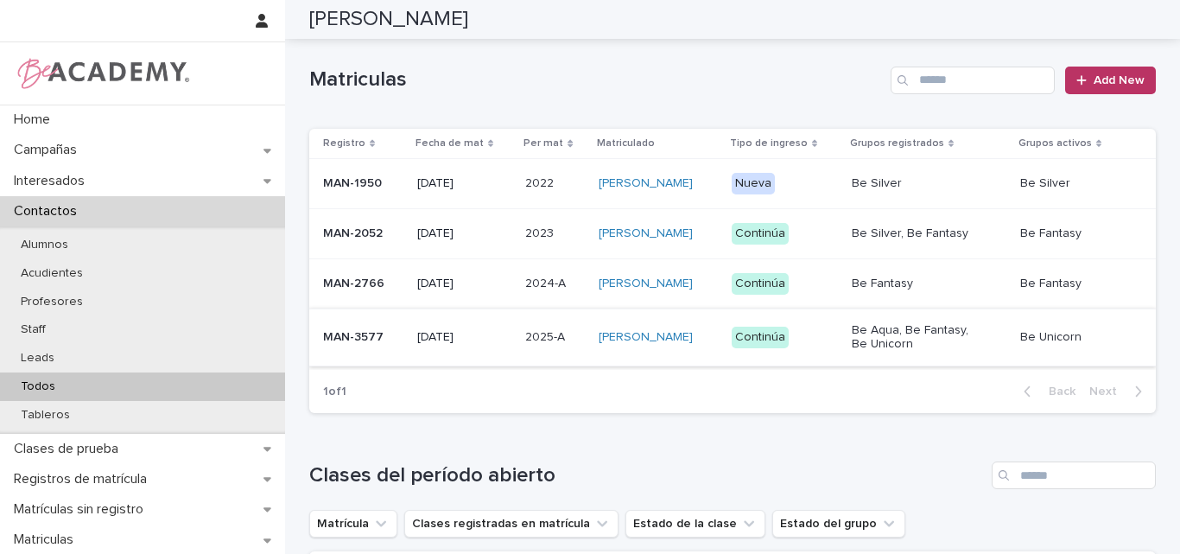
scroll to position [518, 0]
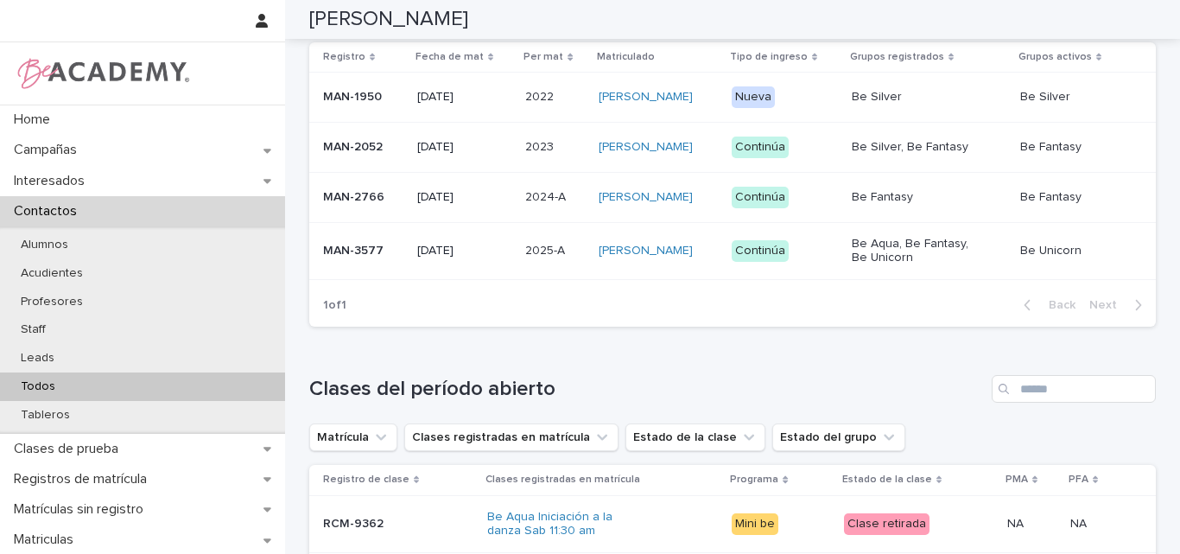
click at [353, 265] on div "MAN-3577" at bounding box center [363, 251] width 80 height 29
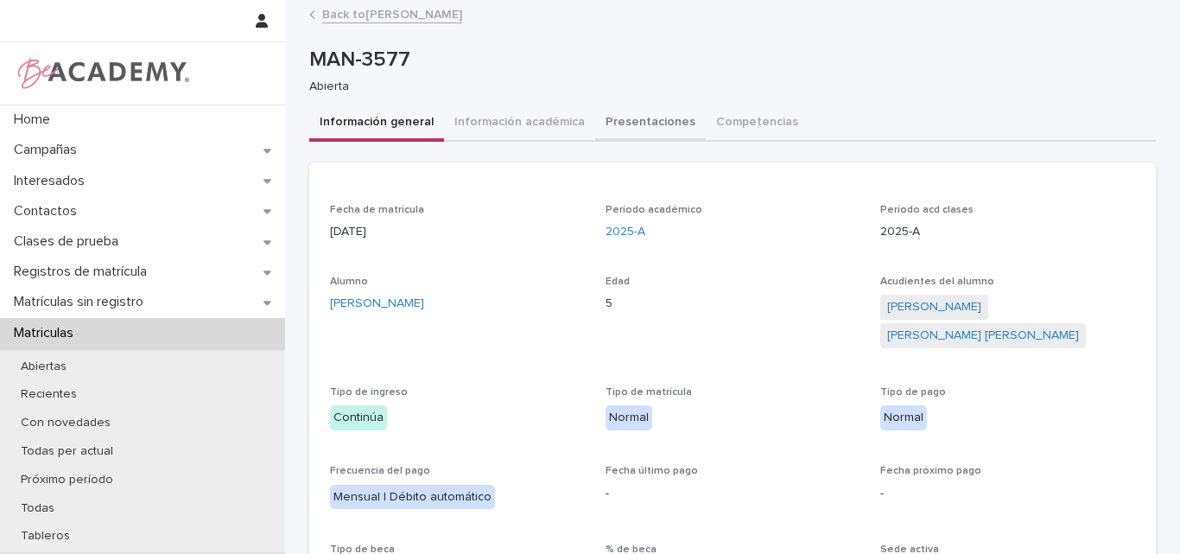
click at [636, 122] on button "Presentaciones" at bounding box center [650, 123] width 111 height 36
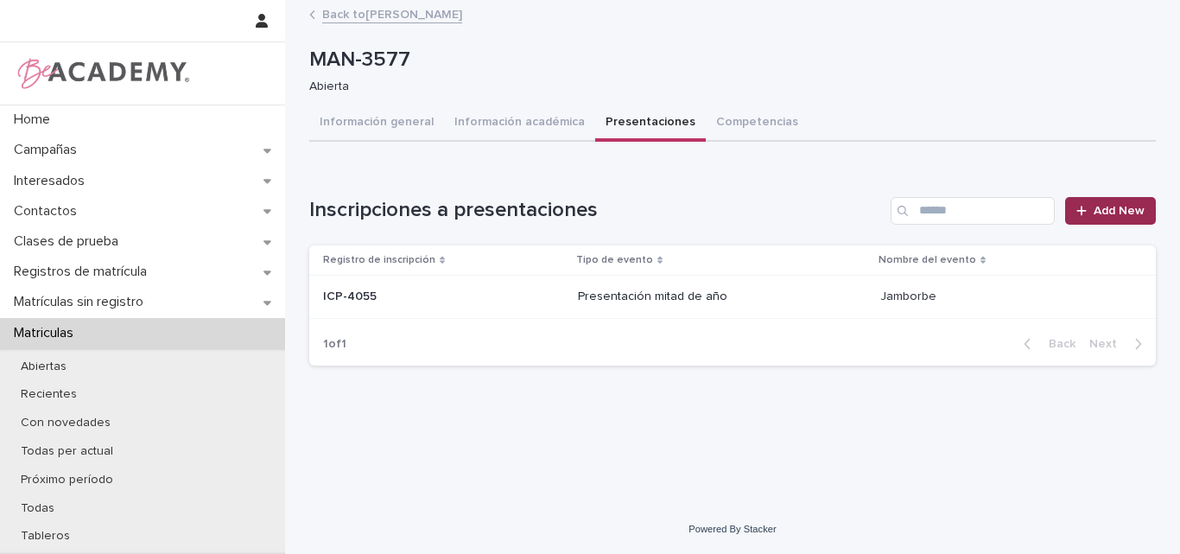
click at [1088, 202] on link "Add New" at bounding box center [1110, 211] width 91 height 28
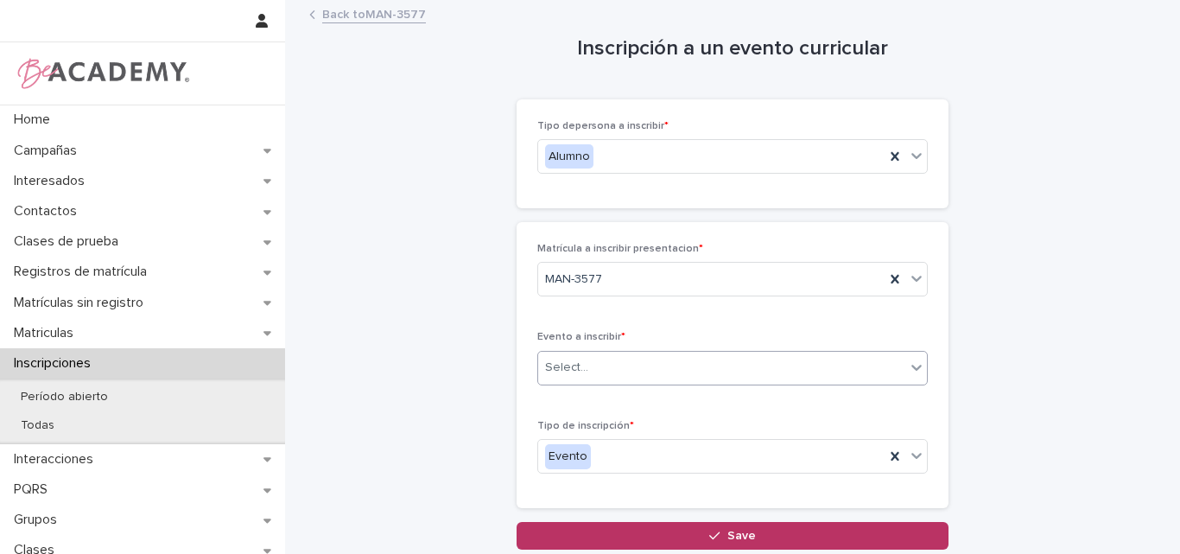
click at [645, 371] on div "Select..." at bounding box center [721, 367] width 367 height 29
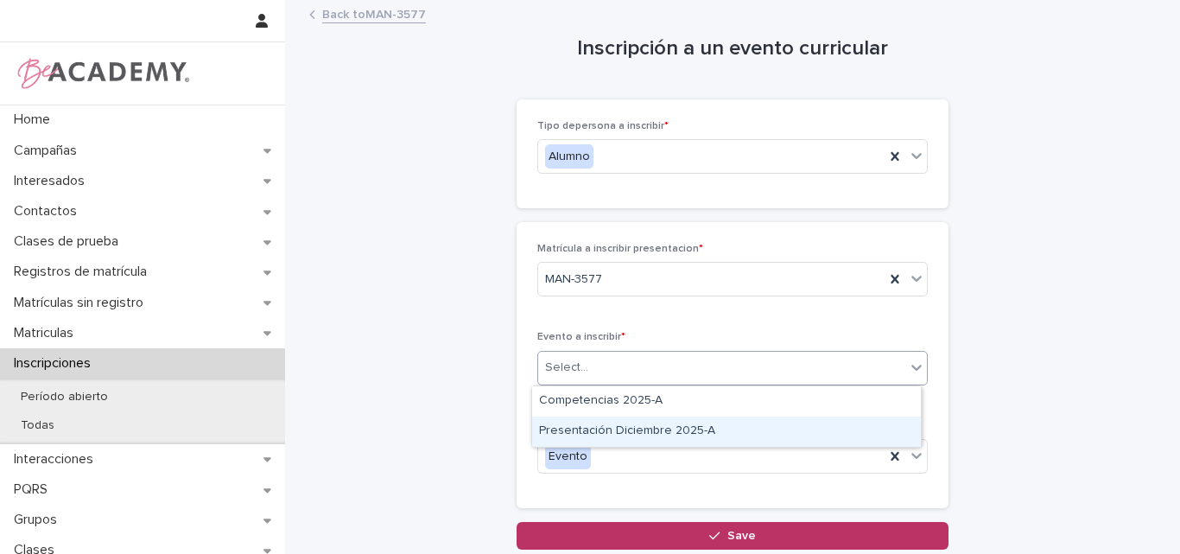
click at [650, 435] on div "Presentación Diciembre 2025-A" at bounding box center [726, 431] width 389 height 30
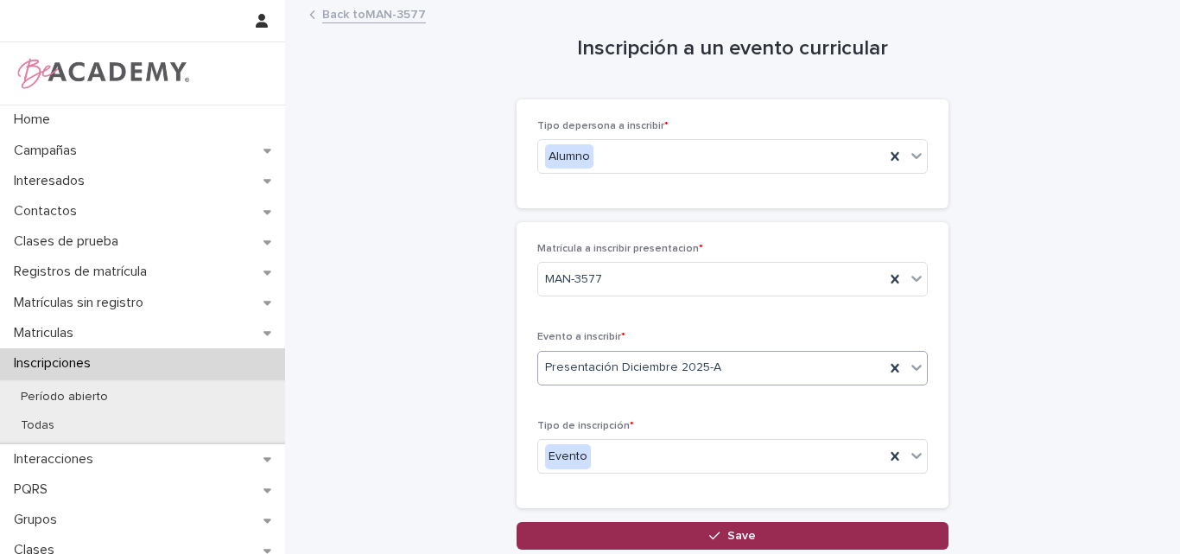
click at [747, 533] on span "Save" at bounding box center [741, 536] width 29 height 12
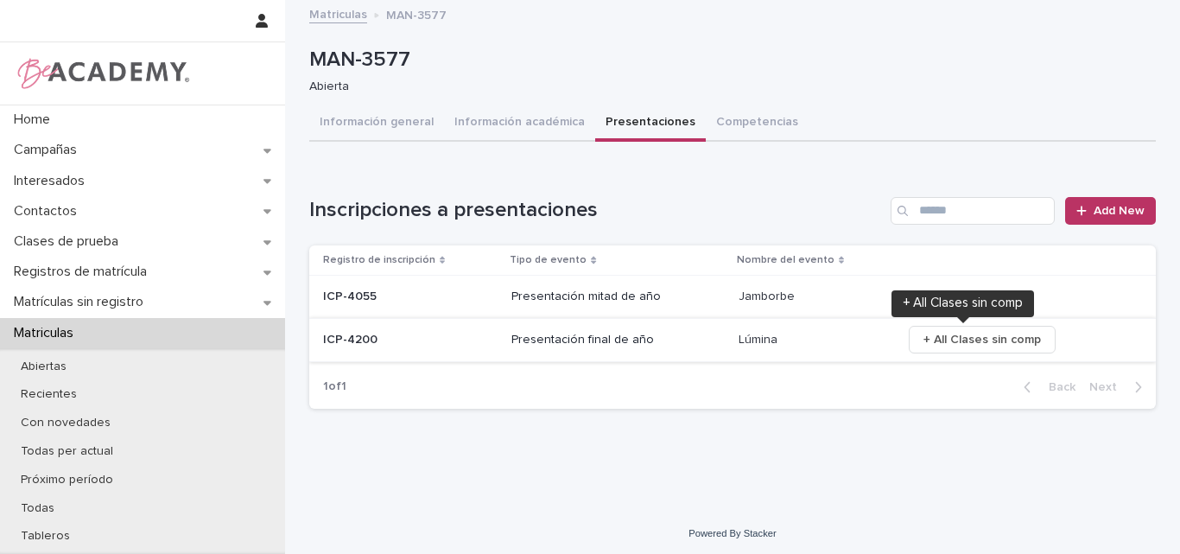
click at [967, 335] on span "+ All Clases sin comp" at bounding box center [983, 339] width 118 height 17
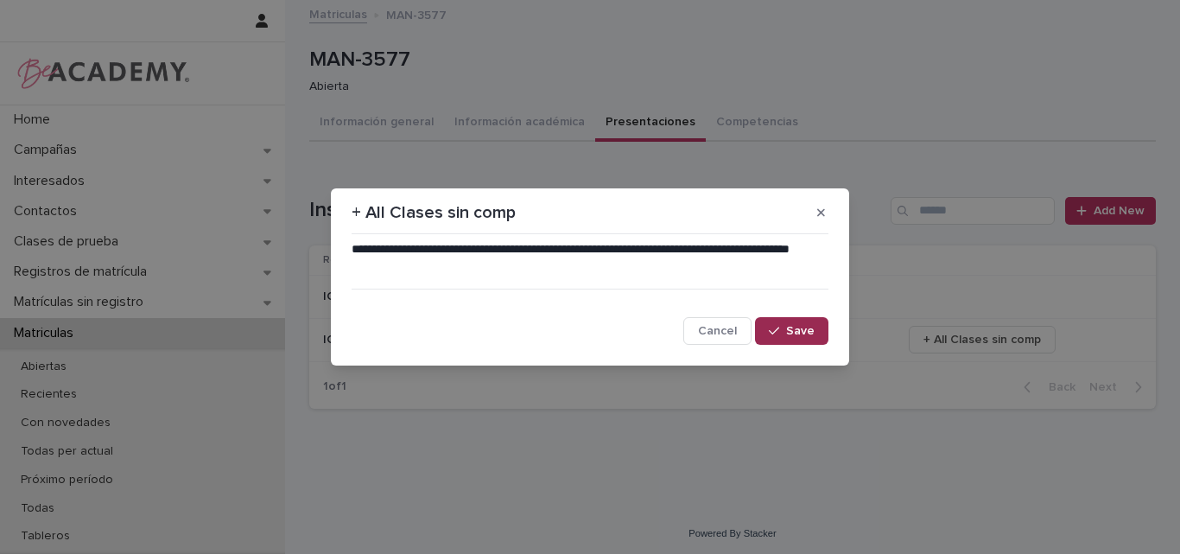
click at [801, 326] on span "Save" at bounding box center [800, 331] width 29 height 12
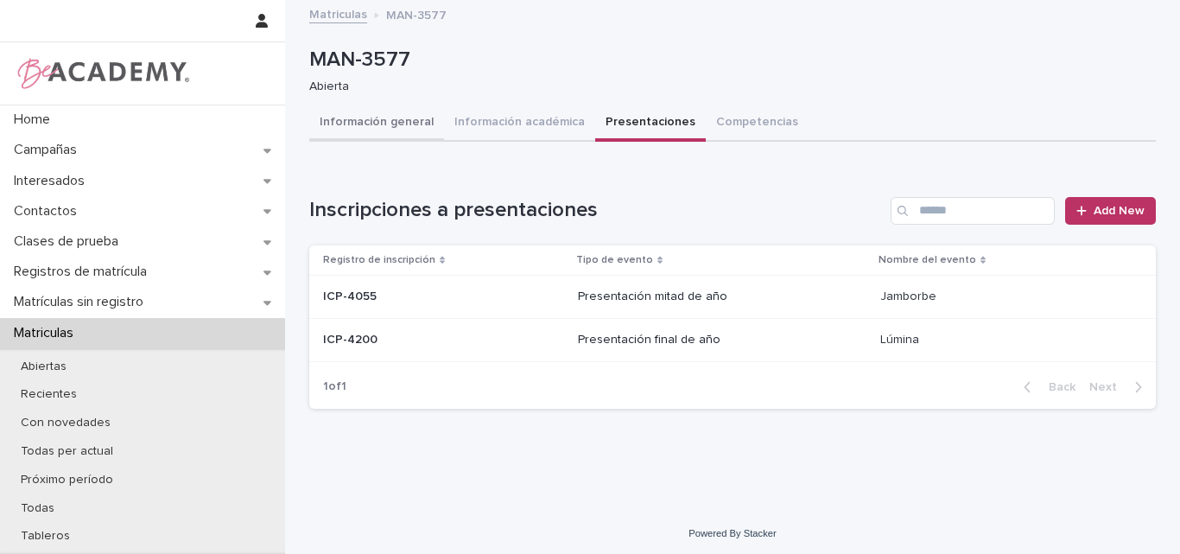
click at [380, 119] on button "Información general" at bounding box center [376, 123] width 135 height 36
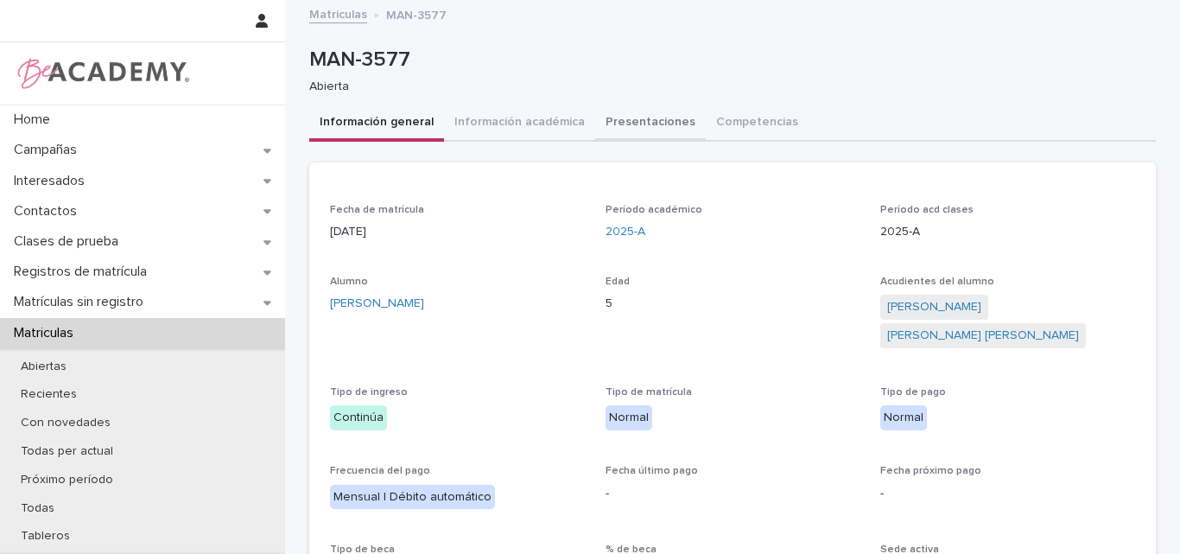
click at [645, 120] on button "Presentaciones" at bounding box center [650, 123] width 111 height 36
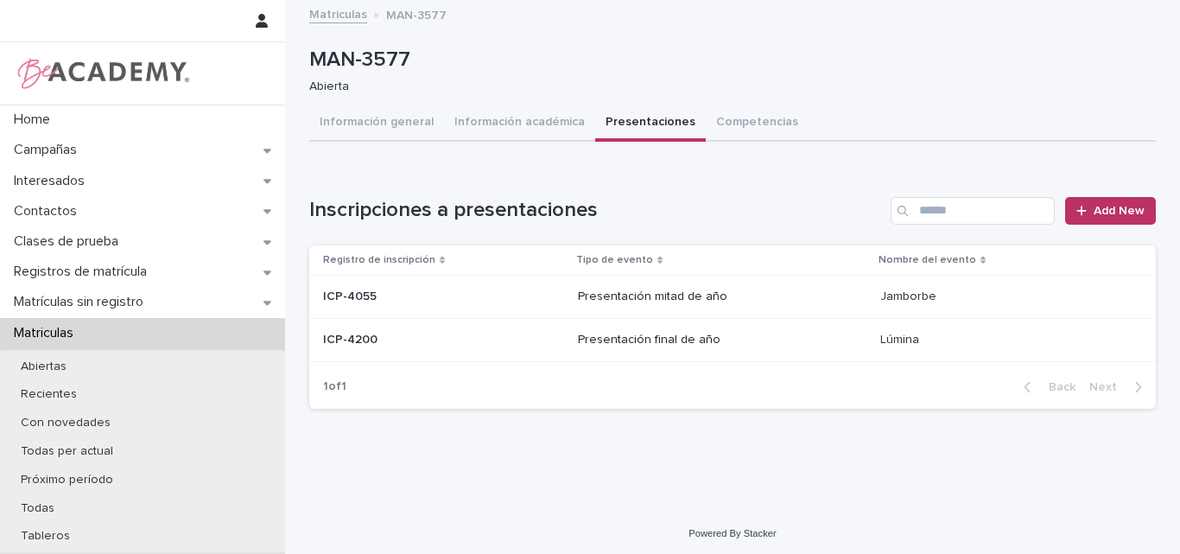
click at [473, 338] on p at bounding box center [443, 340] width 241 height 15
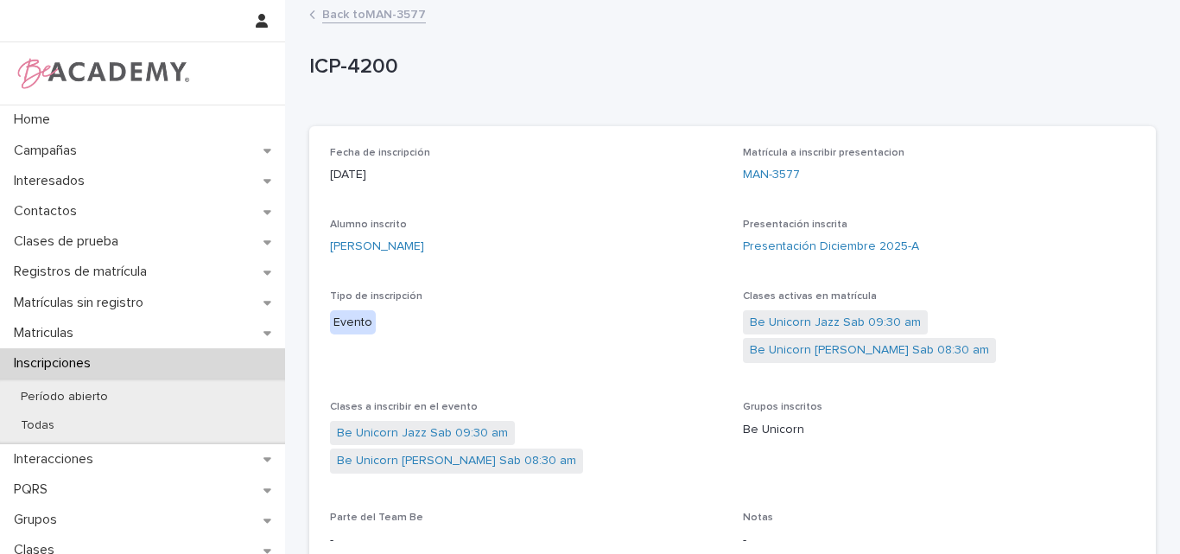
click at [381, 16] on link "Back to MAN-3577" at bounding box center [374, 13] width 104 height 20
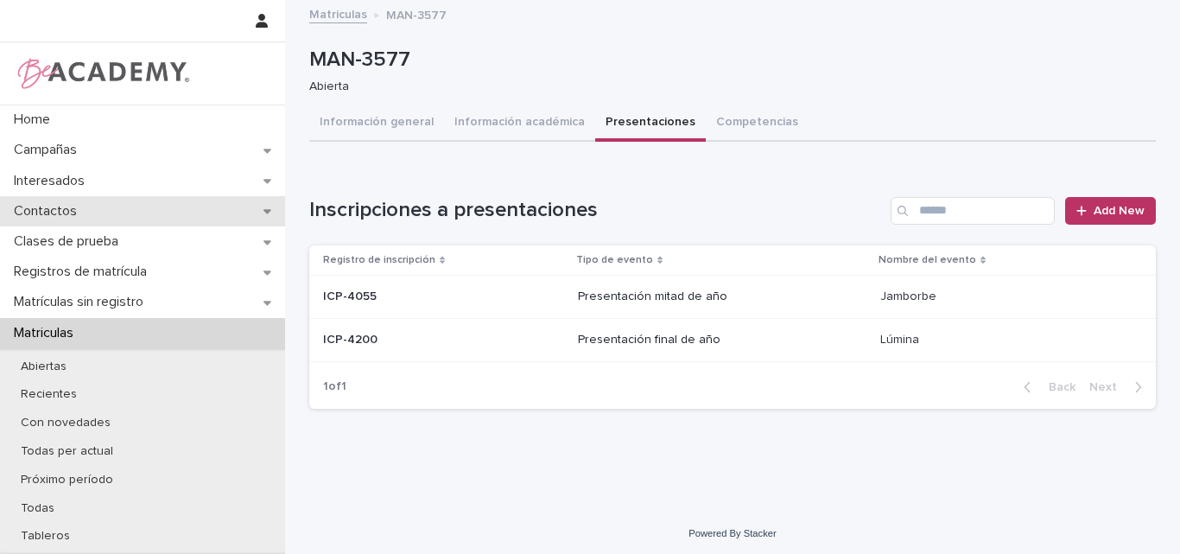
click at [75, 213] on p "Contactos" at bounding box center [49, 211] width 84 height 16
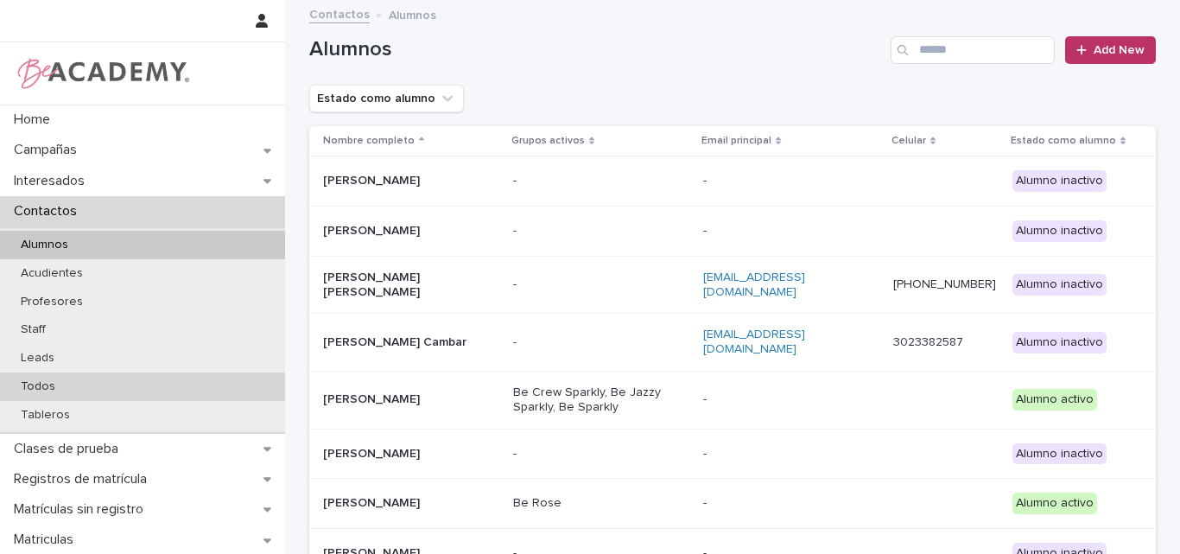
click at [56, 390] on p "Todos" at bounding box center [38, 386] width 62 height 15
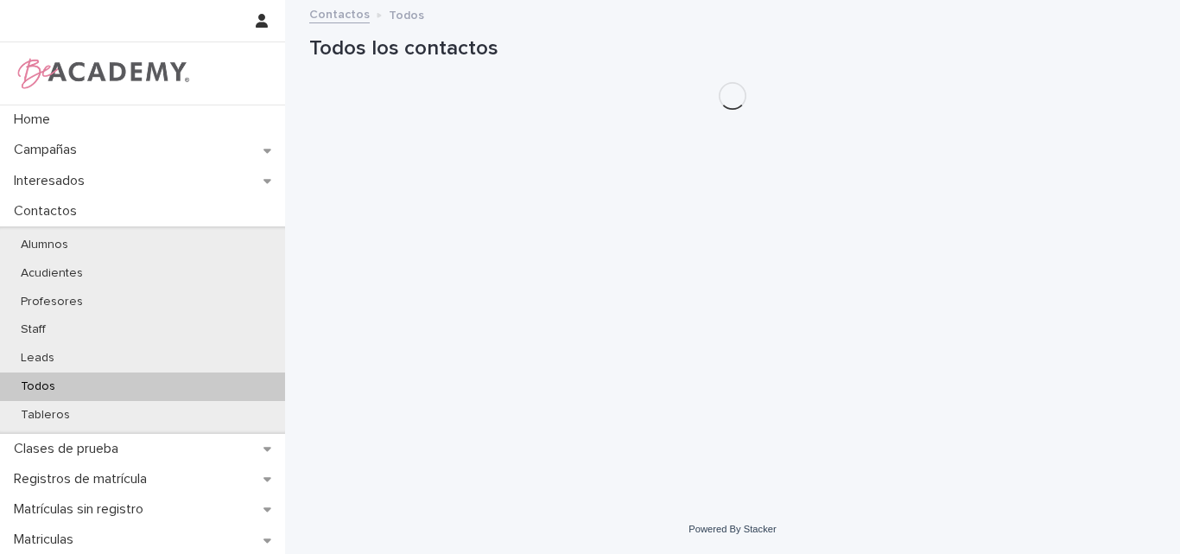
click at [937, 46] on h1 "Todos los contactos" at bounding box center [732, 48] width 847 height 25
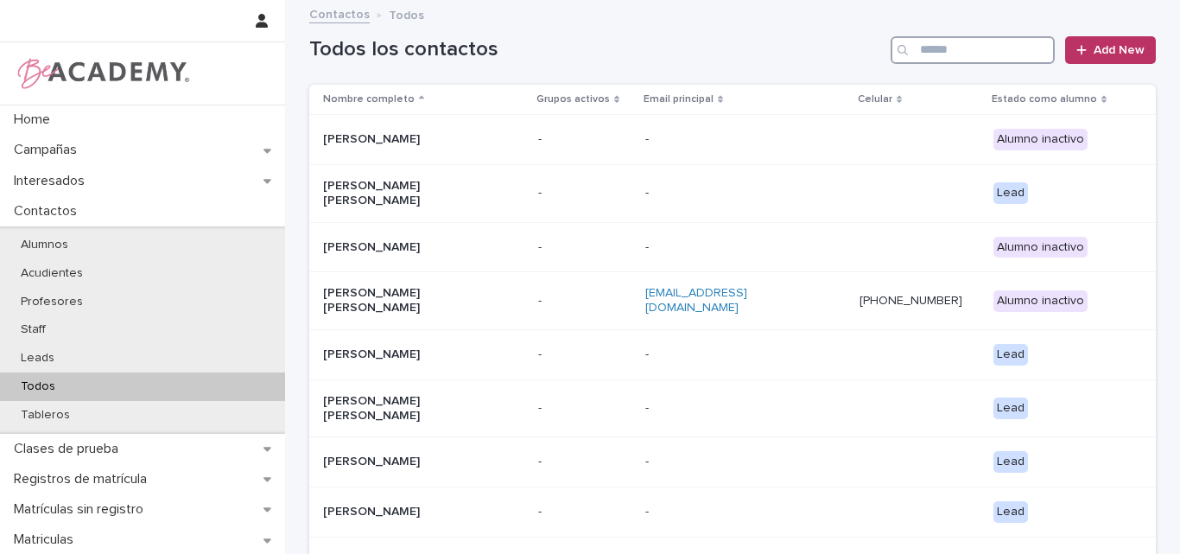
click at [955, 44] on input "Search" at bounding box center [973, 50] width 164 height 28
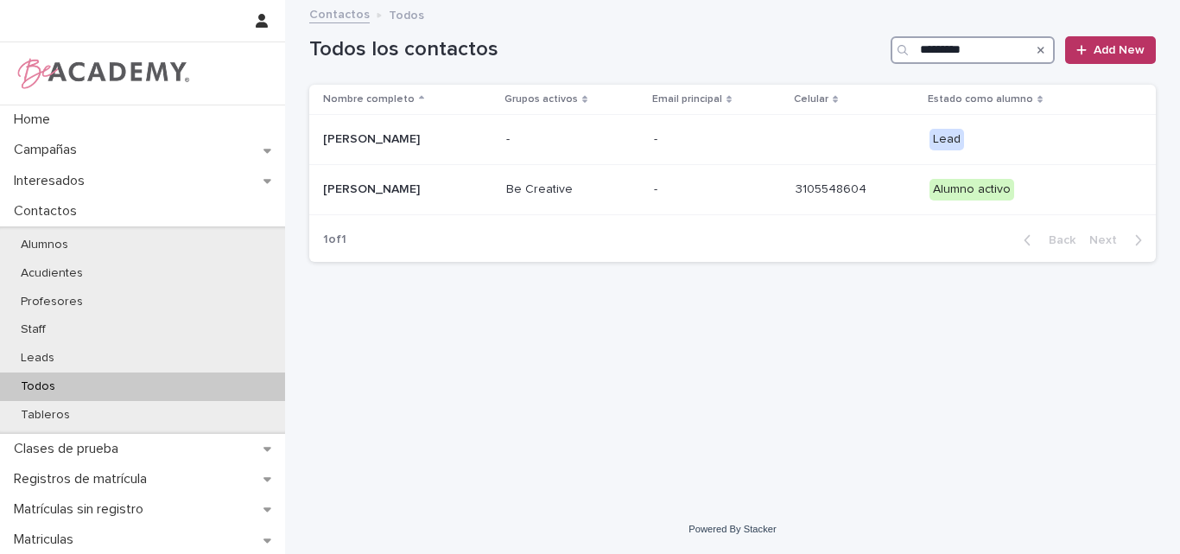
type input "*********"
click at [419, 195] on p "Martina Zuleta Rios" at bounding box center [407, 189] width 169 height 15
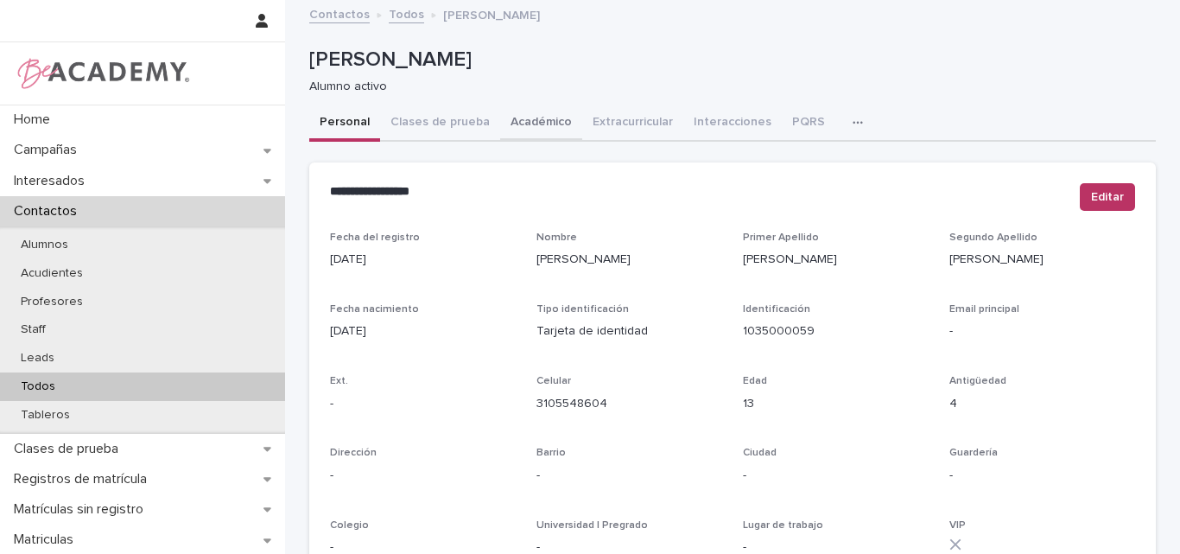
click at [520, 115] on button "Académico" at bounding box center [541, 123] width 82 height 36
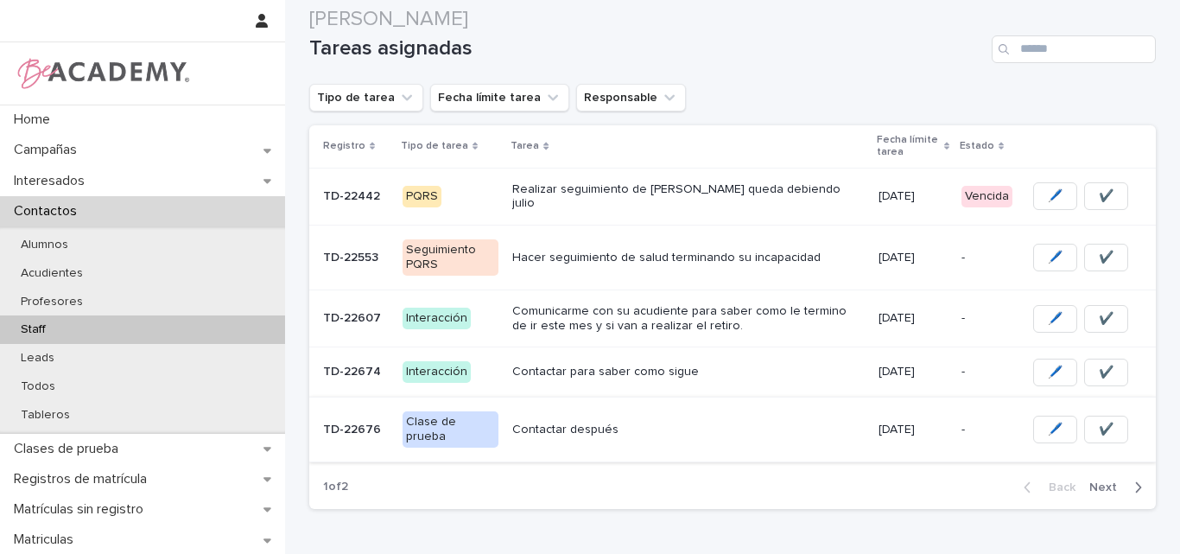
scroll to position [258, 0]
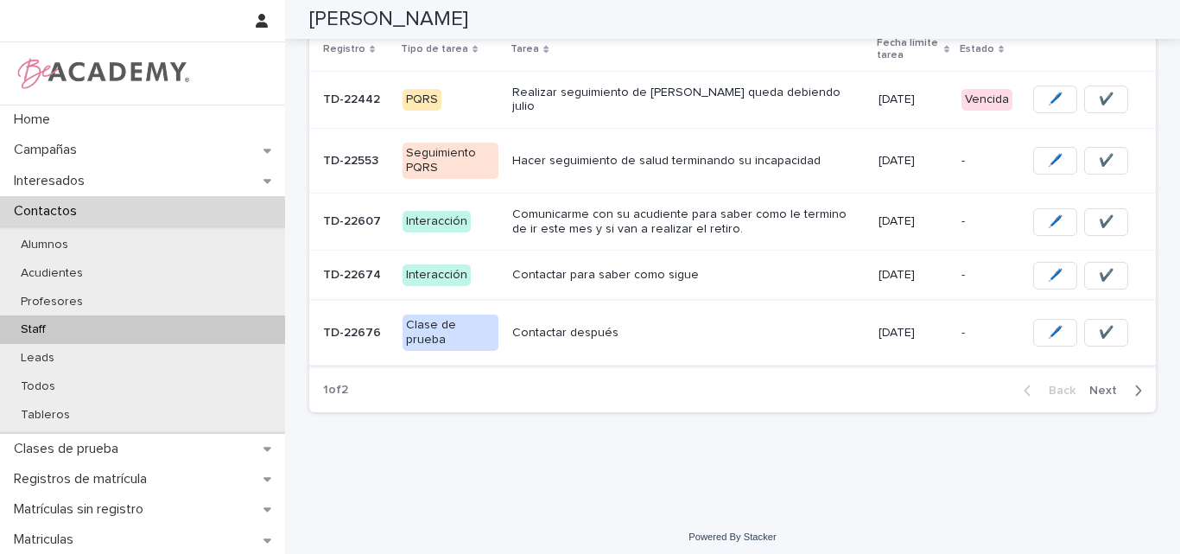
click at [1091, 384] on span "Next" at bounding box center [1108, 390] width 38 height 12
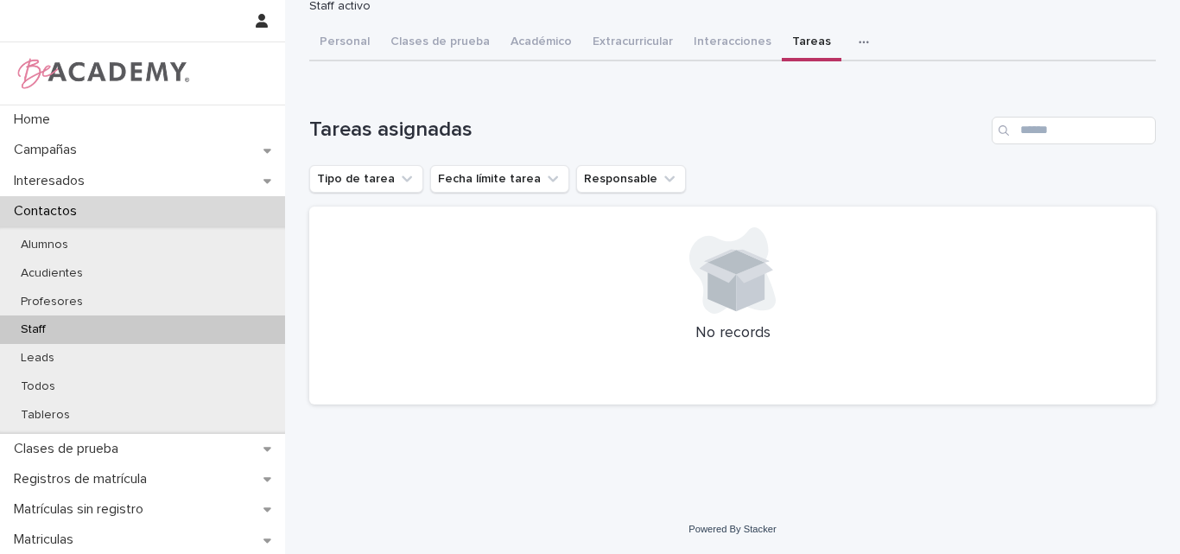
scroll to position [0, 0]
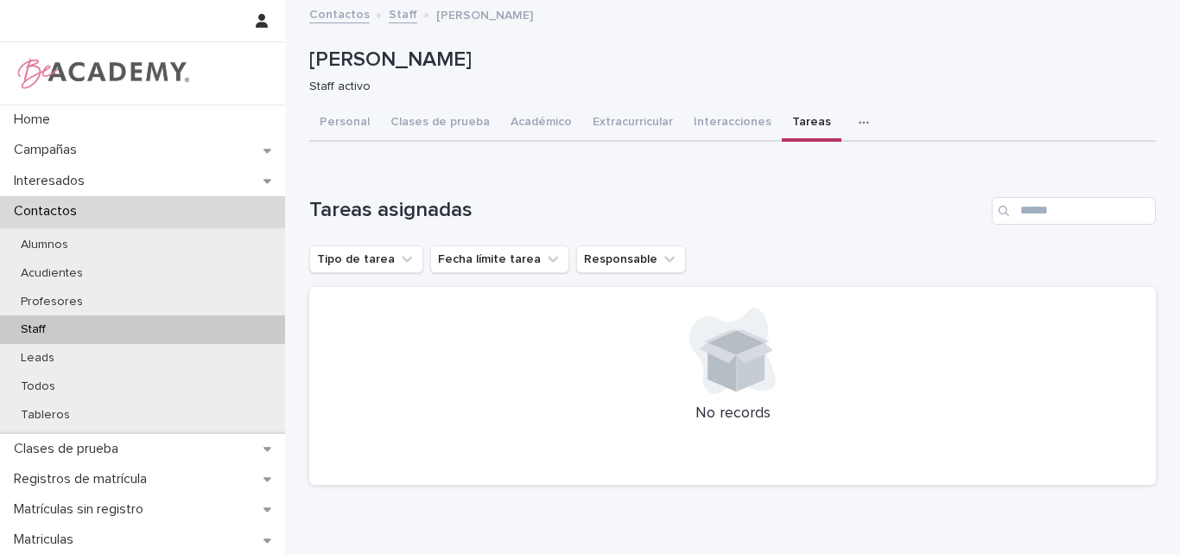
click at [782, 122] on button "Tareas" at bounding box center [812, 123] width 60 height 36
click at [783, 126] on button "Tareas" at bounding box center [812, 123] width 60 height 36
click at [848, 115] on button "button" at bounding box center [867, 122] width 38 height 35
click at [788, 120] on button "Tareas" at bounding box center [812, 123] width 60 height 36
click at [701, 124] on button "Interacciones" at bounding box center [732, 123] width 98 height 36
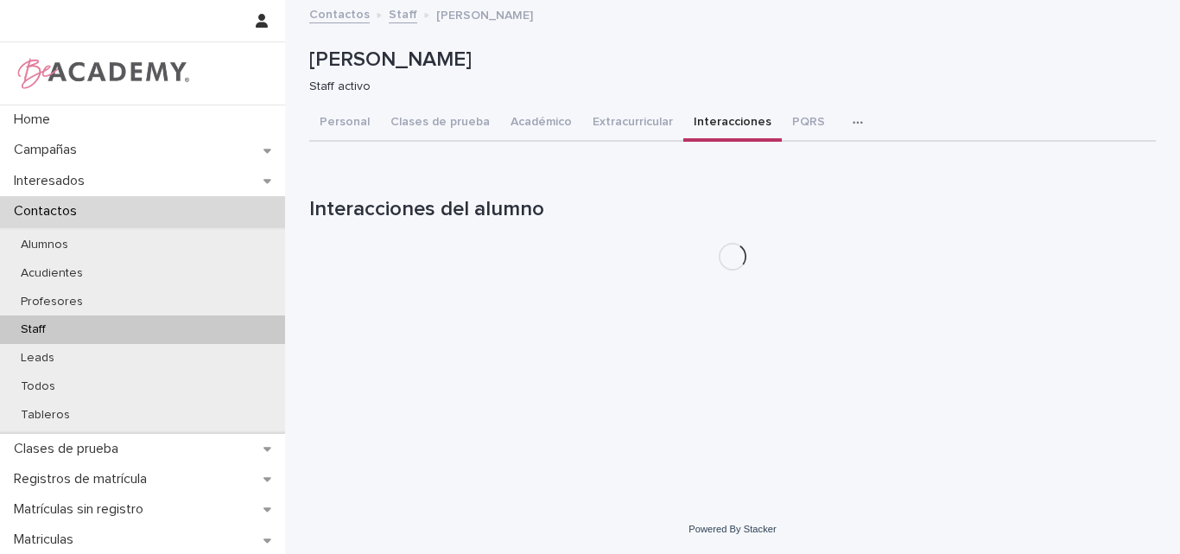
click at [853, 118] on icon "button" at bounding box center [858, 123] width 10 height 12
click at [775, 162] on span "Tareas" at bounding box center [766, 168] width 39 height 12
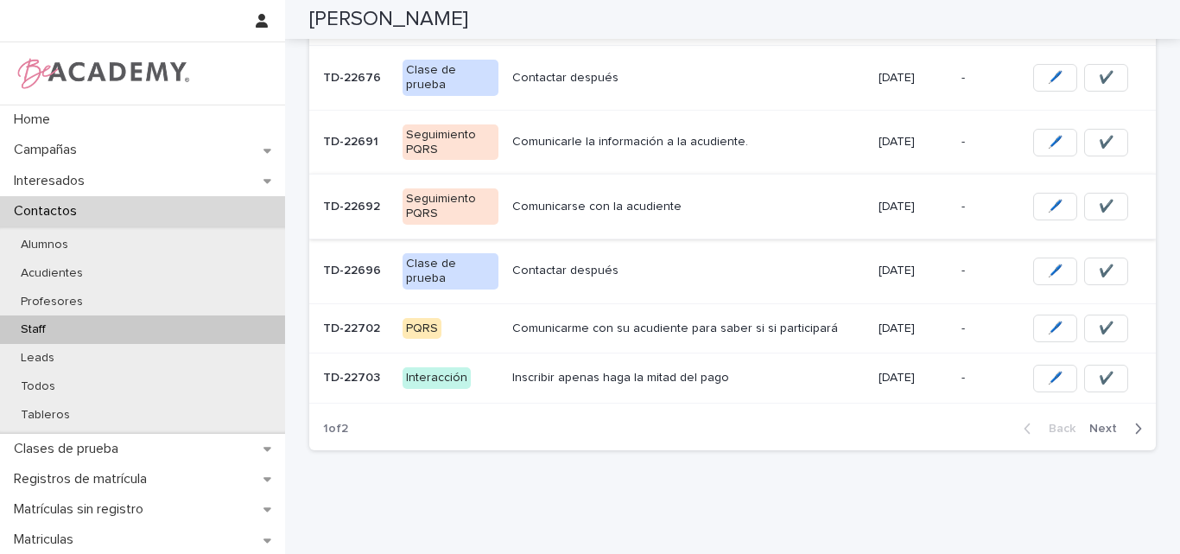
scroll to position [518, 0]
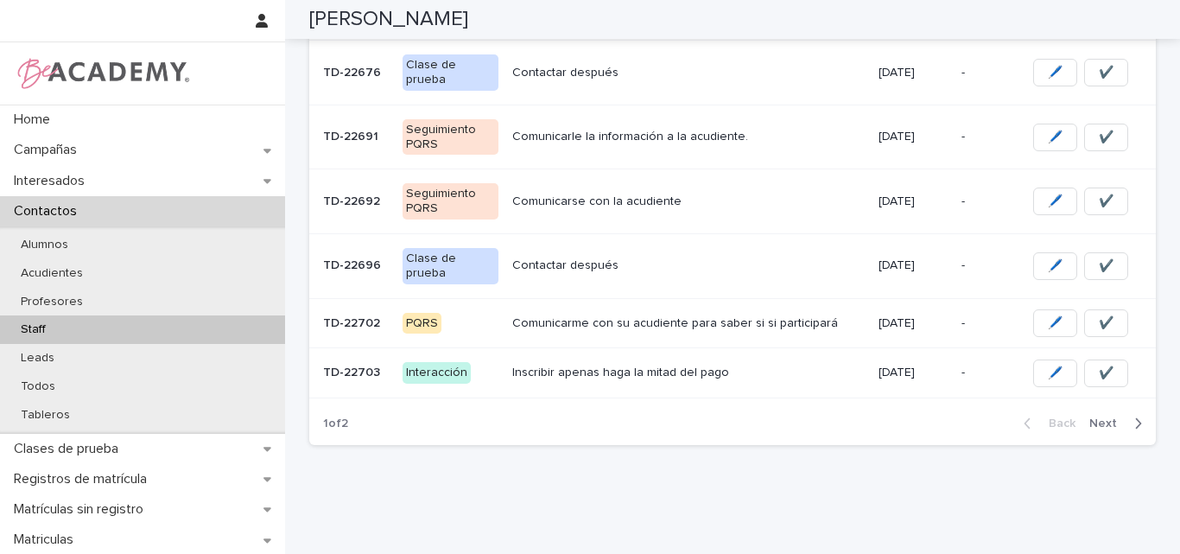
click at [1095, 417] on span "Next" at bounding box center [1108, 423] width 38 height 12
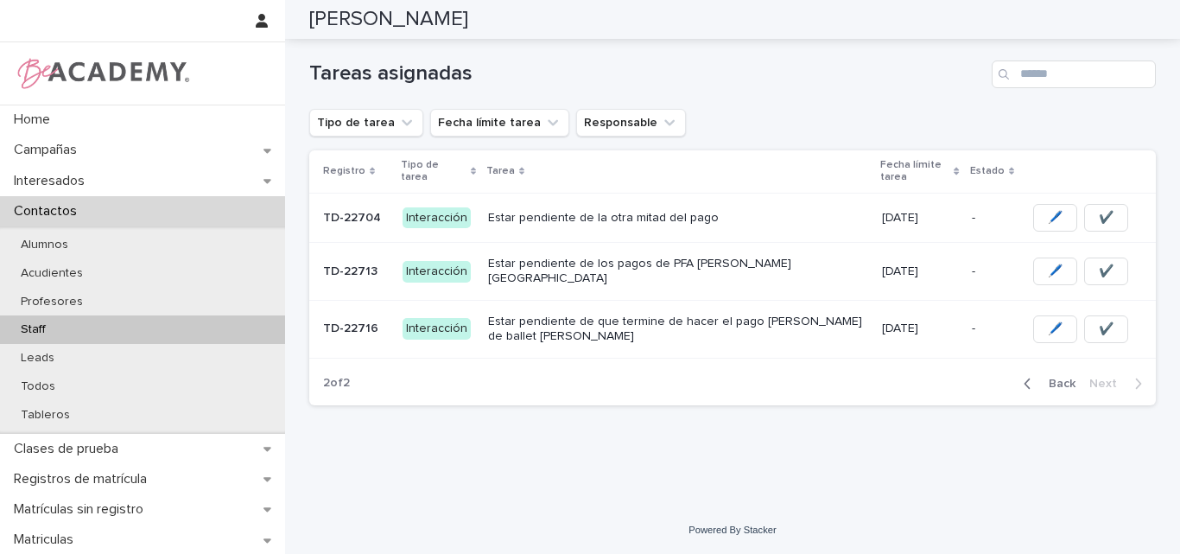
scroll to position [130, 0]
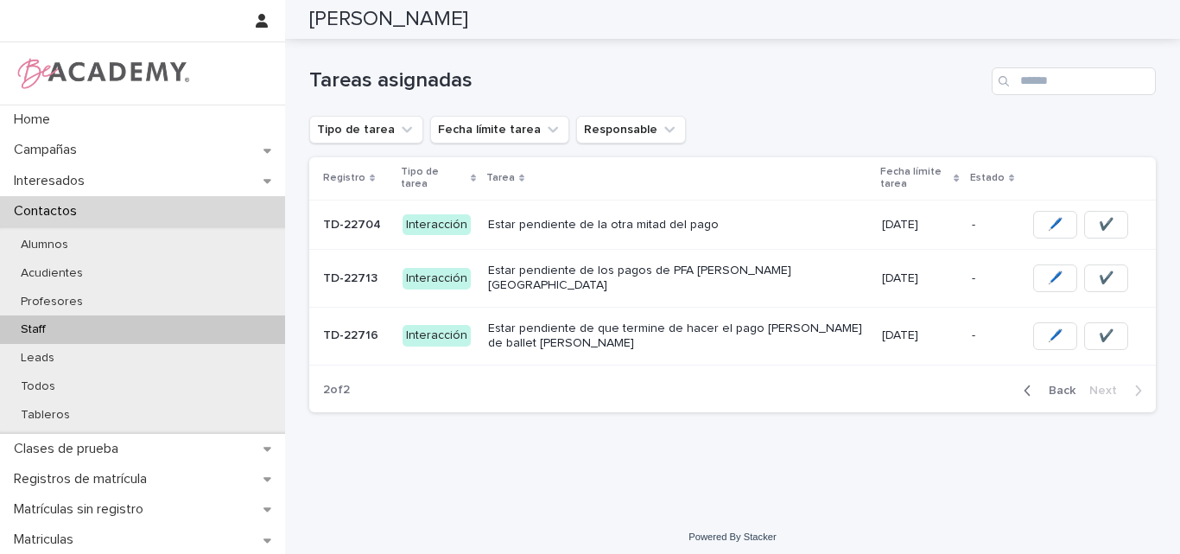
click at [656, 229] on p "Estar pendiente de la otra mitad del pago" at bounding box center [678, 225] width 380 height 15
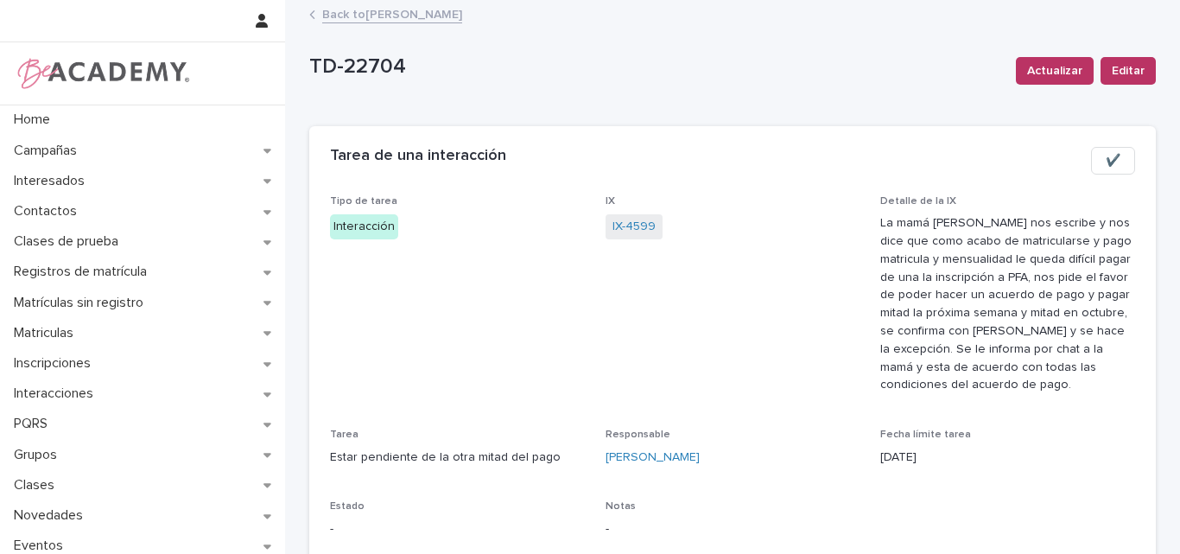
click at [381, 10] on link "Back to [PERSON_NAME]" at bounding box center [392, 13] width 140 height 20
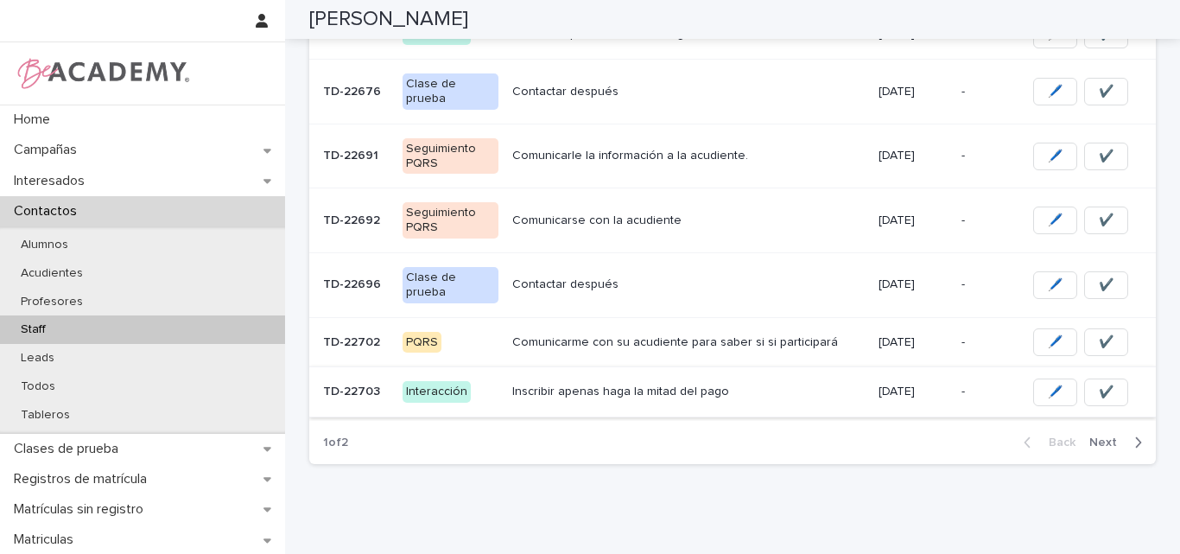
scroll to position [551, 0]
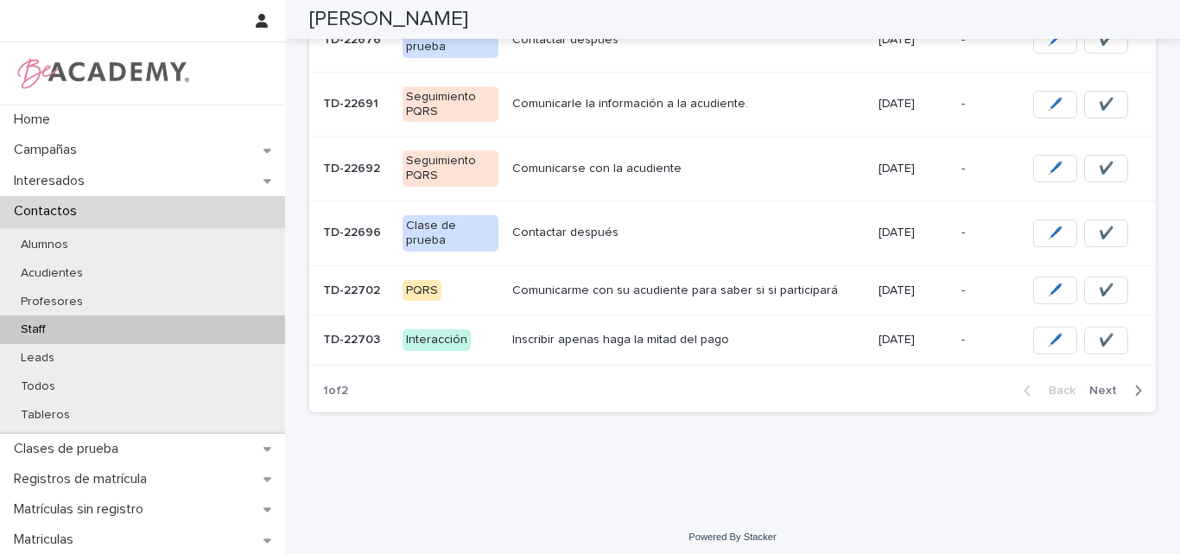
click at [1106, 384] on span "Next" at bounding box center [1108, 390] width 38 height 12
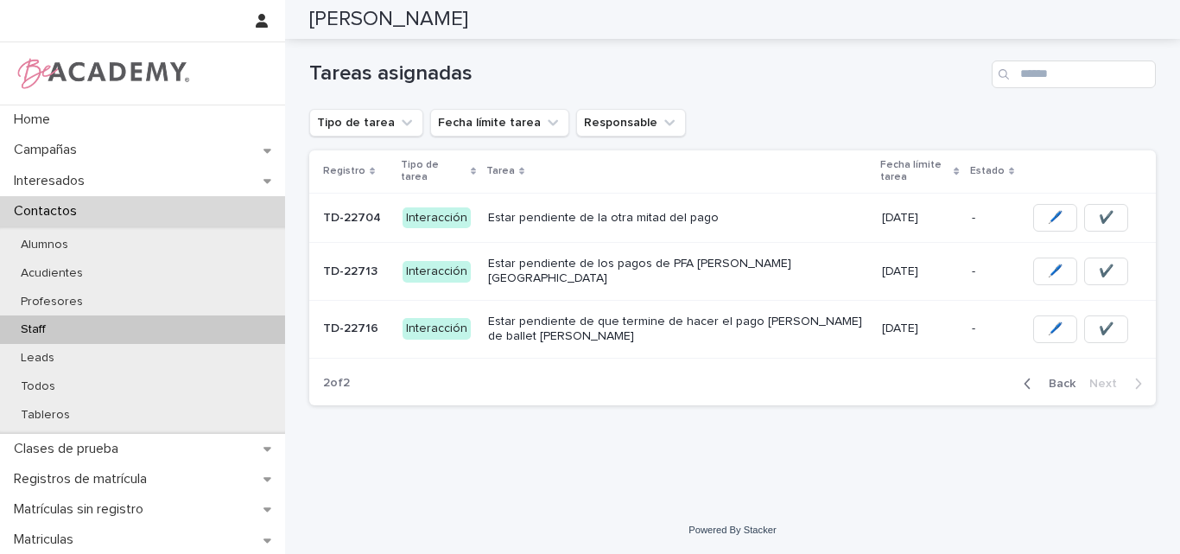
scroll to position [130, 0]
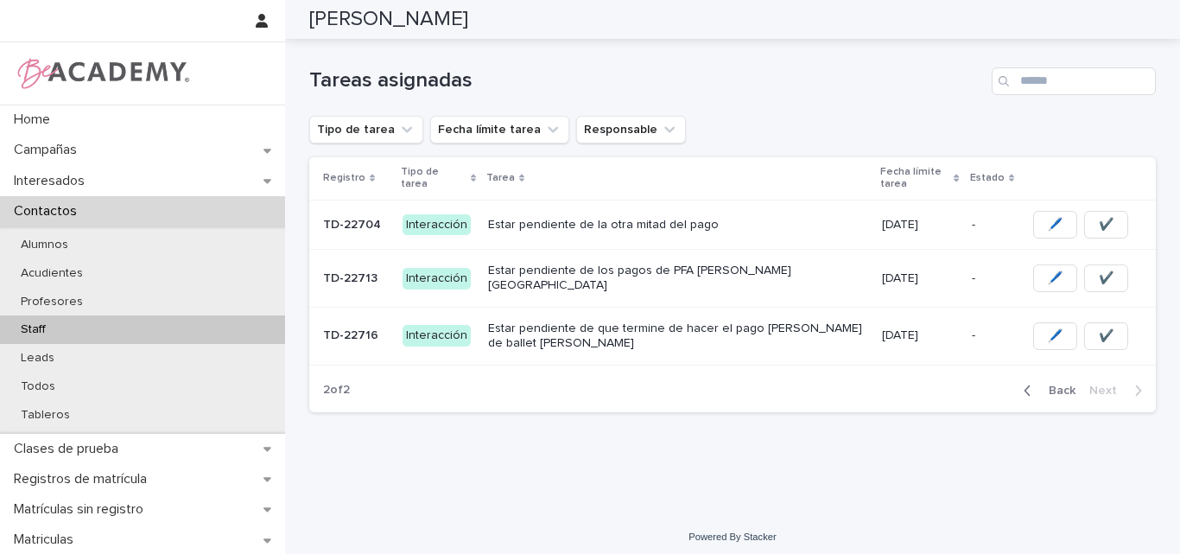
click at [741, 222] on p "Estar pendiente de la otra mitad del pago" at bounding box center [678, 225] width 380 height 15
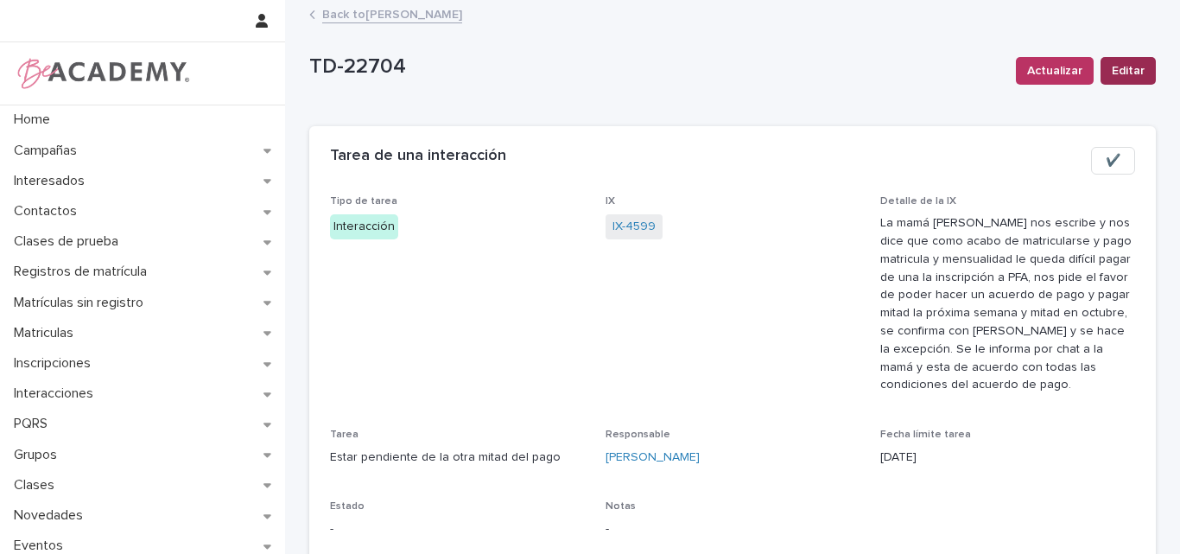
click at [1114, 64] on span "Editar" at bounding box center [1128, 70] width 33 height 17
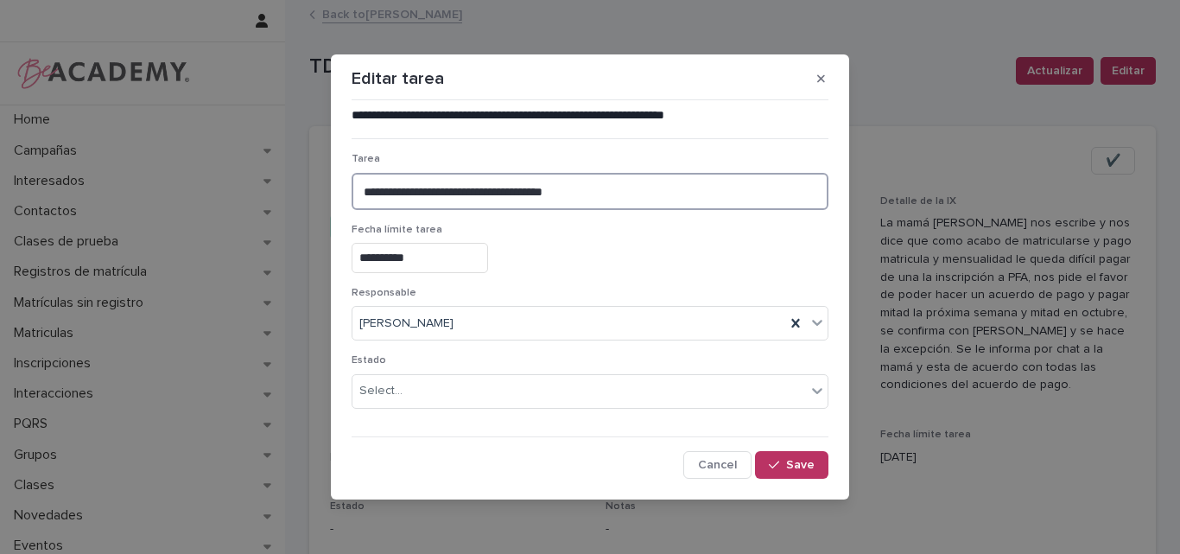
click at [536, 191] on textarea "**********" at bounding box center [590, 191] width 477 height 37
click at [595, 191] on textarea "**********" at bounding box center [590, 191] width 477 height 37
type textarea "**********"
click at [791, 463] on span "Save" at bounding box center [800, 465] width 29 height 12
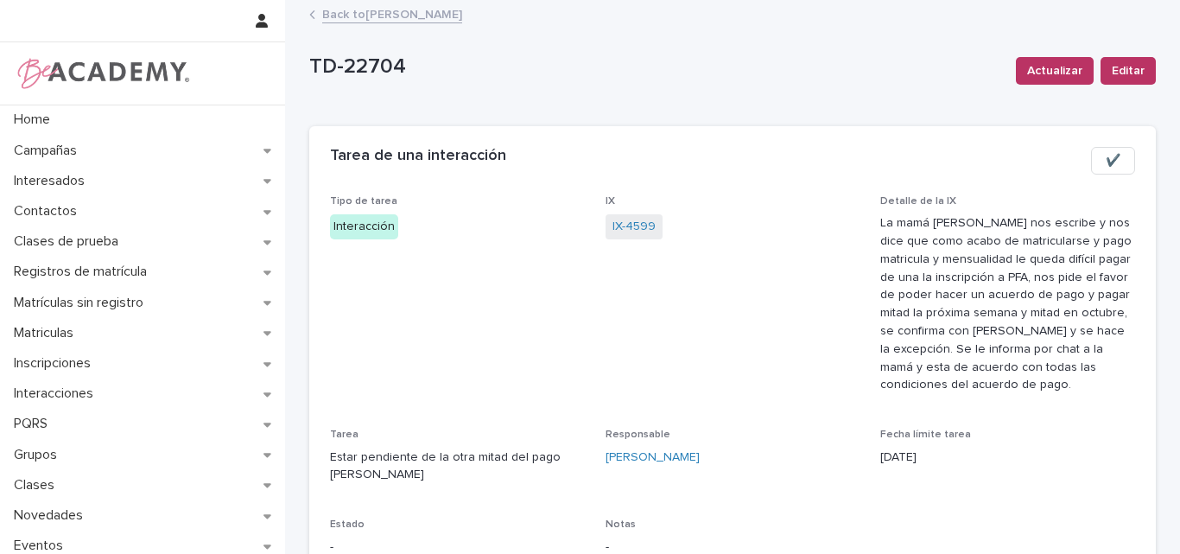
click at [417, 10] on link "Back to [PERSON_NAME]" at bounding box center [392, 13] width 140 height 20
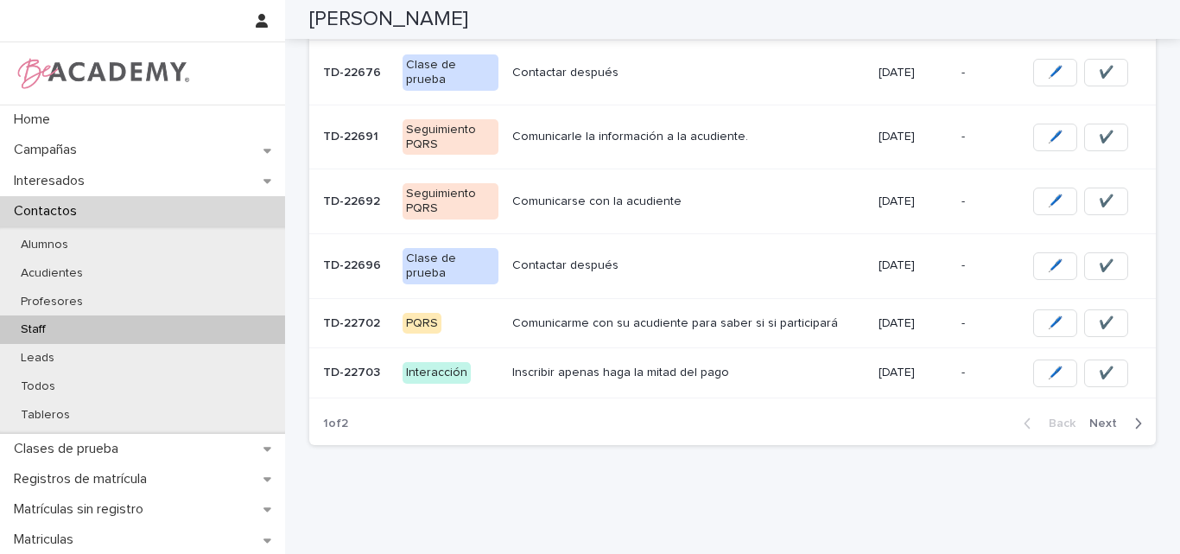
scroll to position [551, 0]
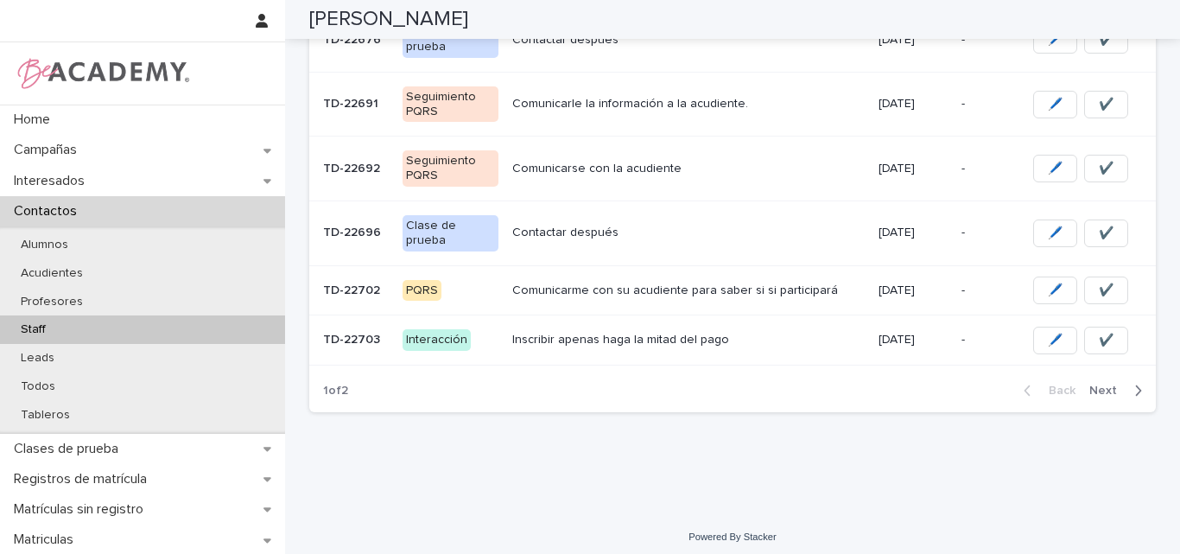
click at [619, 333] on p "Inscribir apenas haga la mitad del pago" at bounding box center [688, 340] width 352 height 15
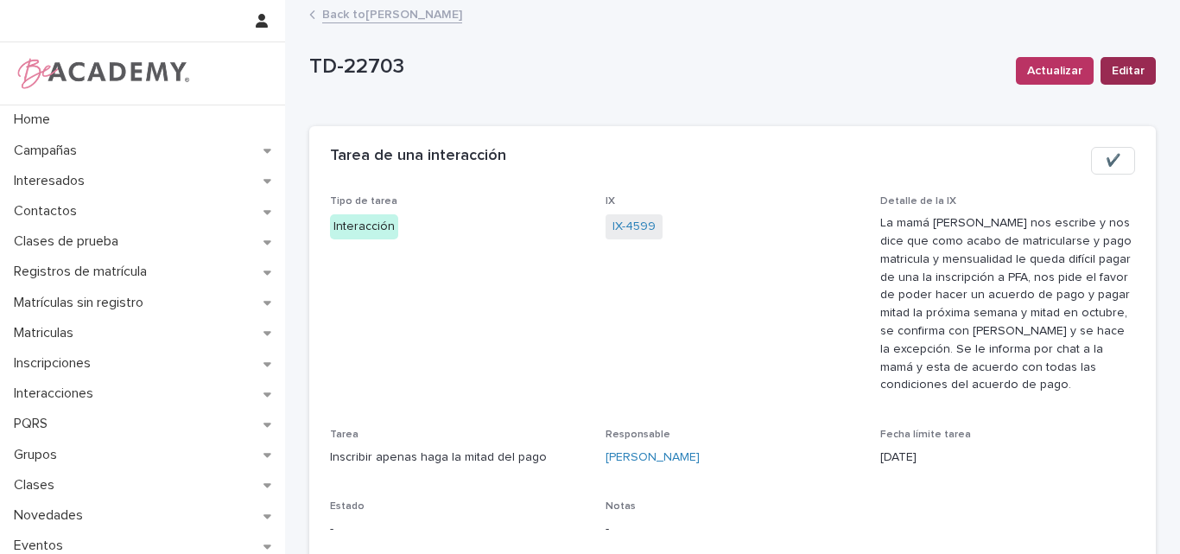
click at [1115, 69] on span "Editar" at bounding box center [1128, 70] width 33 height 17
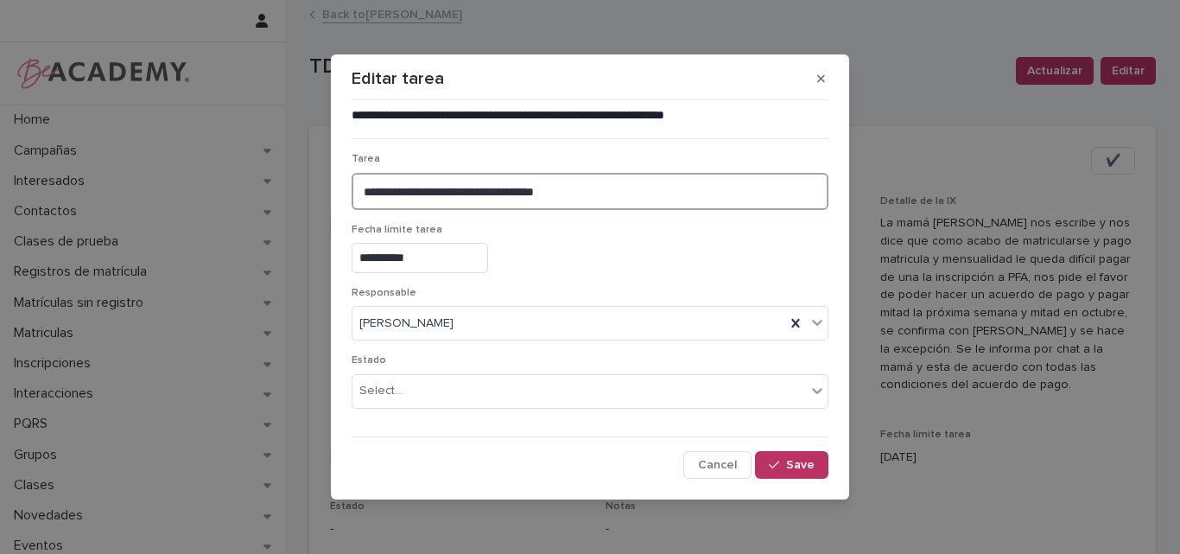
click at [591, 194] on textarea "**********" at bounding box center [590, 191] width 477 height 37
type textarea "**********"
click at [807, 451] on button "Save" at bounding box center [791, 465] width 73 height 28
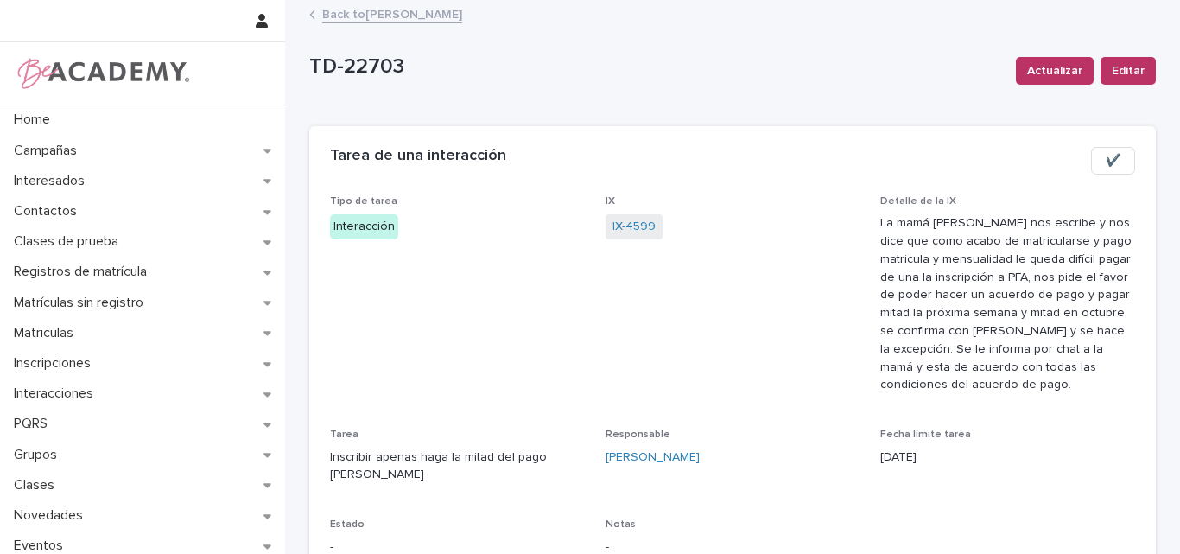
click at [403, 10] on link "Back to [PERSON_NAME]" at bounding box center [392, 13] width 140 height 20
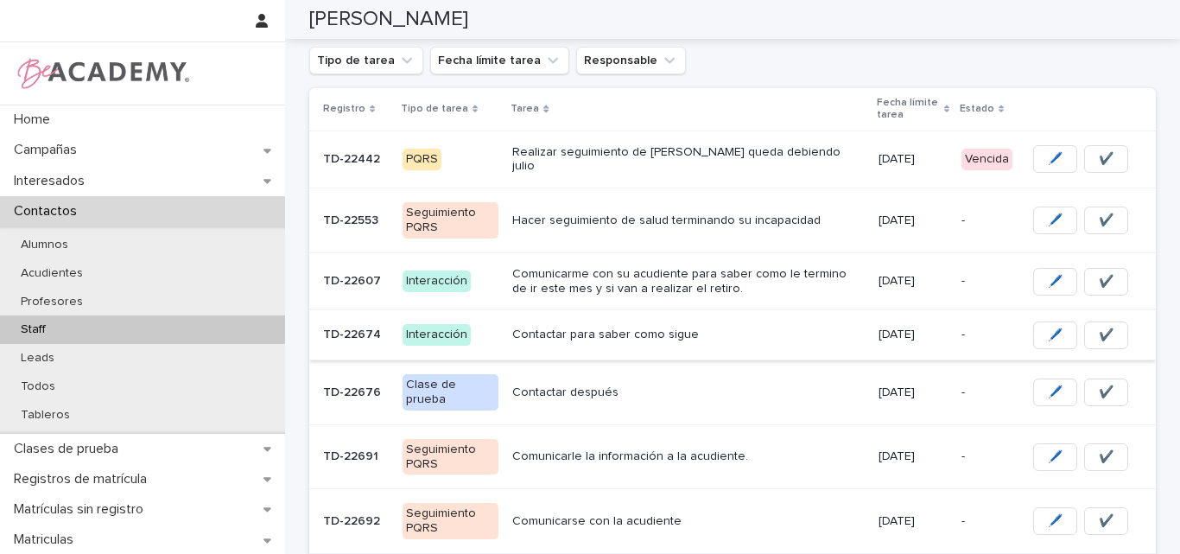
scroll to position [173, 0]
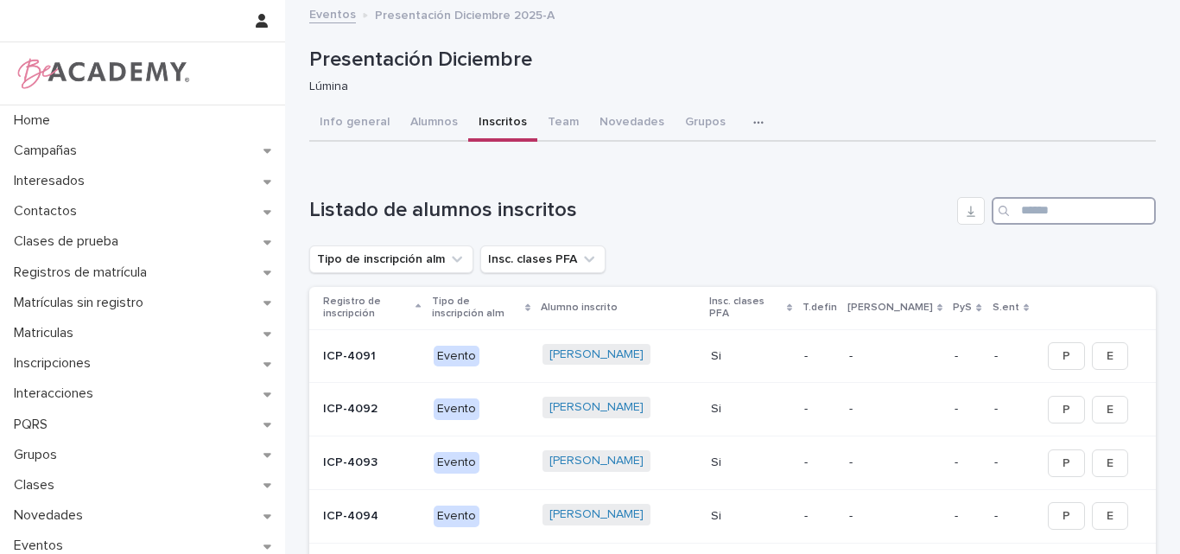
click at [1027, 208] on input "Search" at bounding box center [1074, 211] width 164 height 28
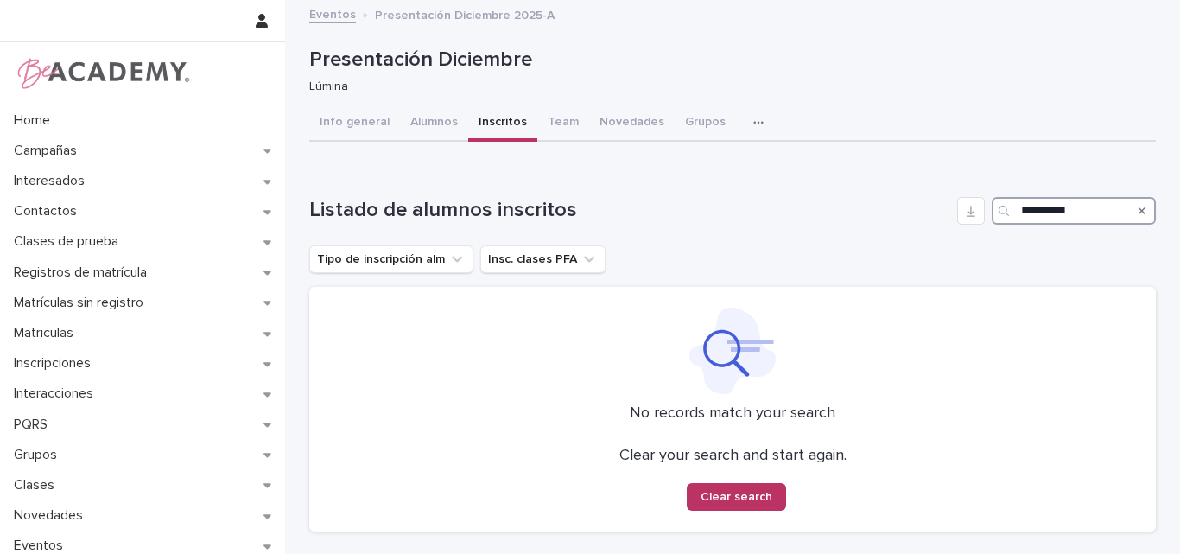
type input "**********"
drag, startPoint x: 487, startPoint y: 116, endPoint x: 529, endPoint y: 117, distance: 41.5
click at [488, 116] on button "Inscritos" at bounding box center [502, 123] width 69 height 36
drag, startPoint x: 1086, startPoint y: 213, endPoint x: 970, endPoint y: 219, distance: 115.9
click at [970, 219] on div "**********" at bounding box center [732, 211] width 847 height 28
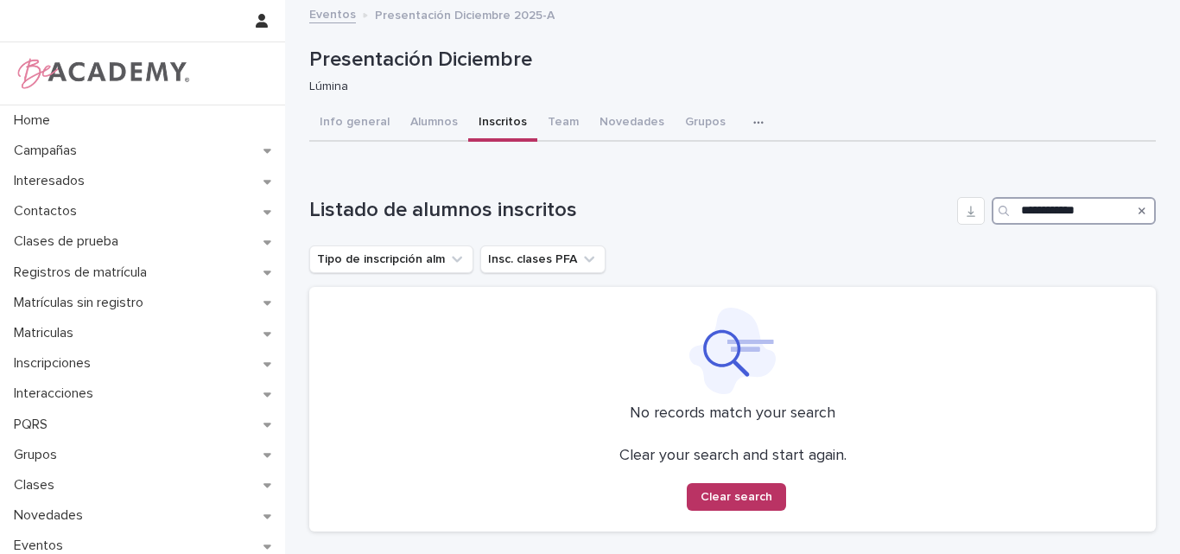
type input "**********"
drag, startPoint x: 1089, startPoint y: 211, endPoint x: 943, endPoint y: 213, distance: 146.0
click at [949, 213] on div "**********" at bounding box center [732, 211] width 847 height 28
